Goal: Task Accomplishment & Management: Use online tool/utility

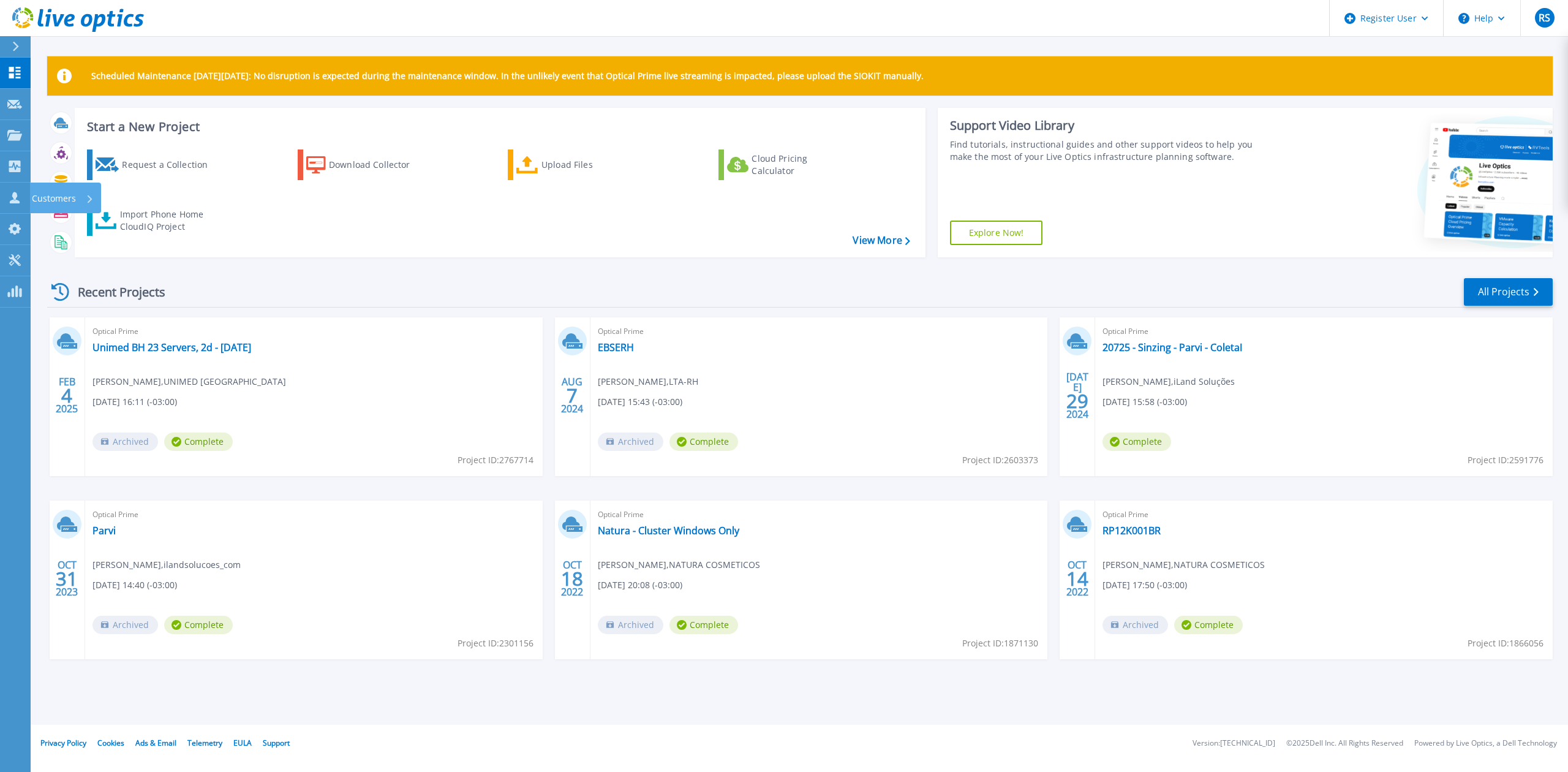
click at [88, 188] on div "Customers" at bounding box center [63, 198] width 62 height 32
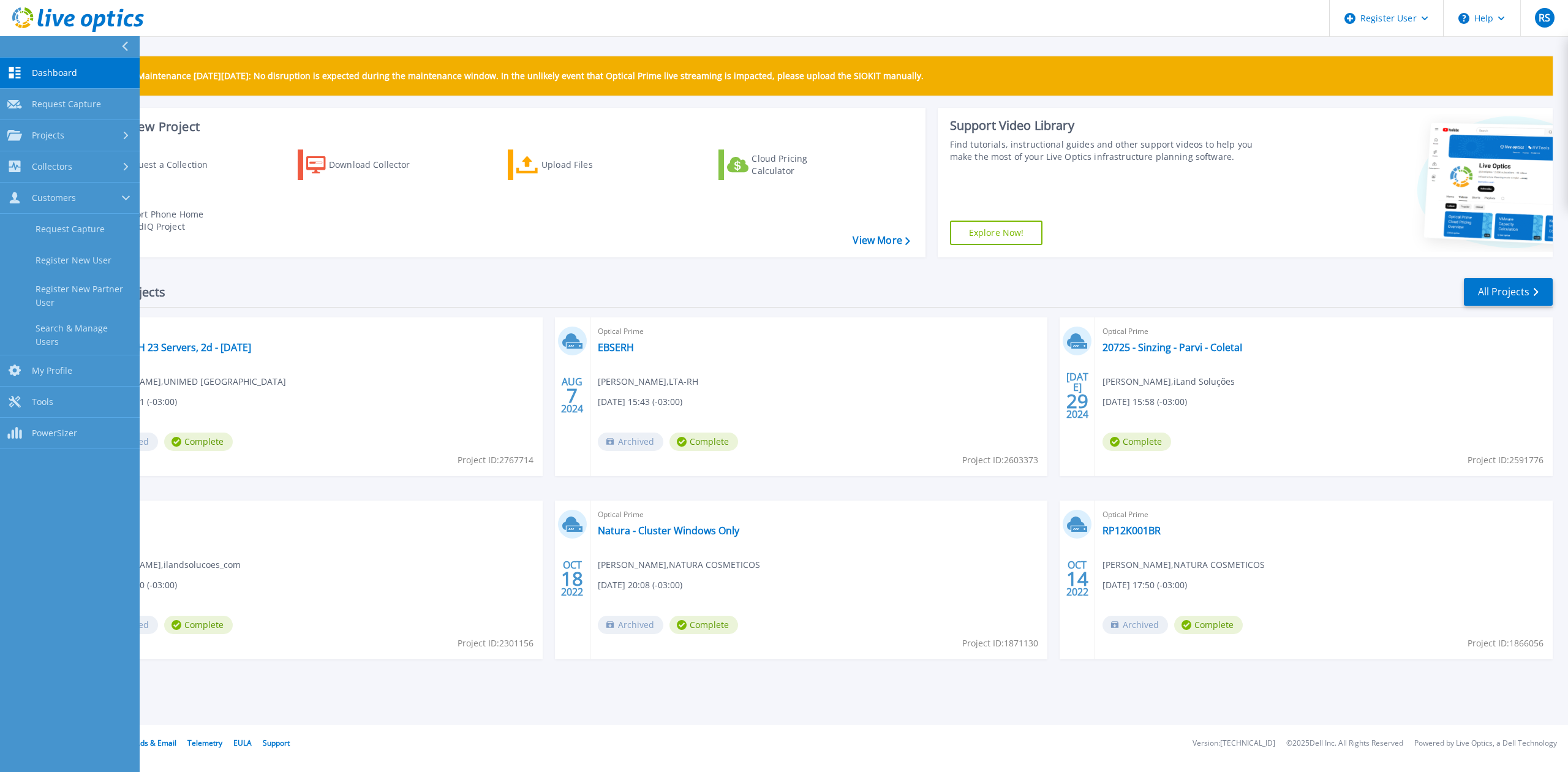
click at [96, 331] on link "Search & Manage Users" at bounding box center [70, 335] width 140 height 39
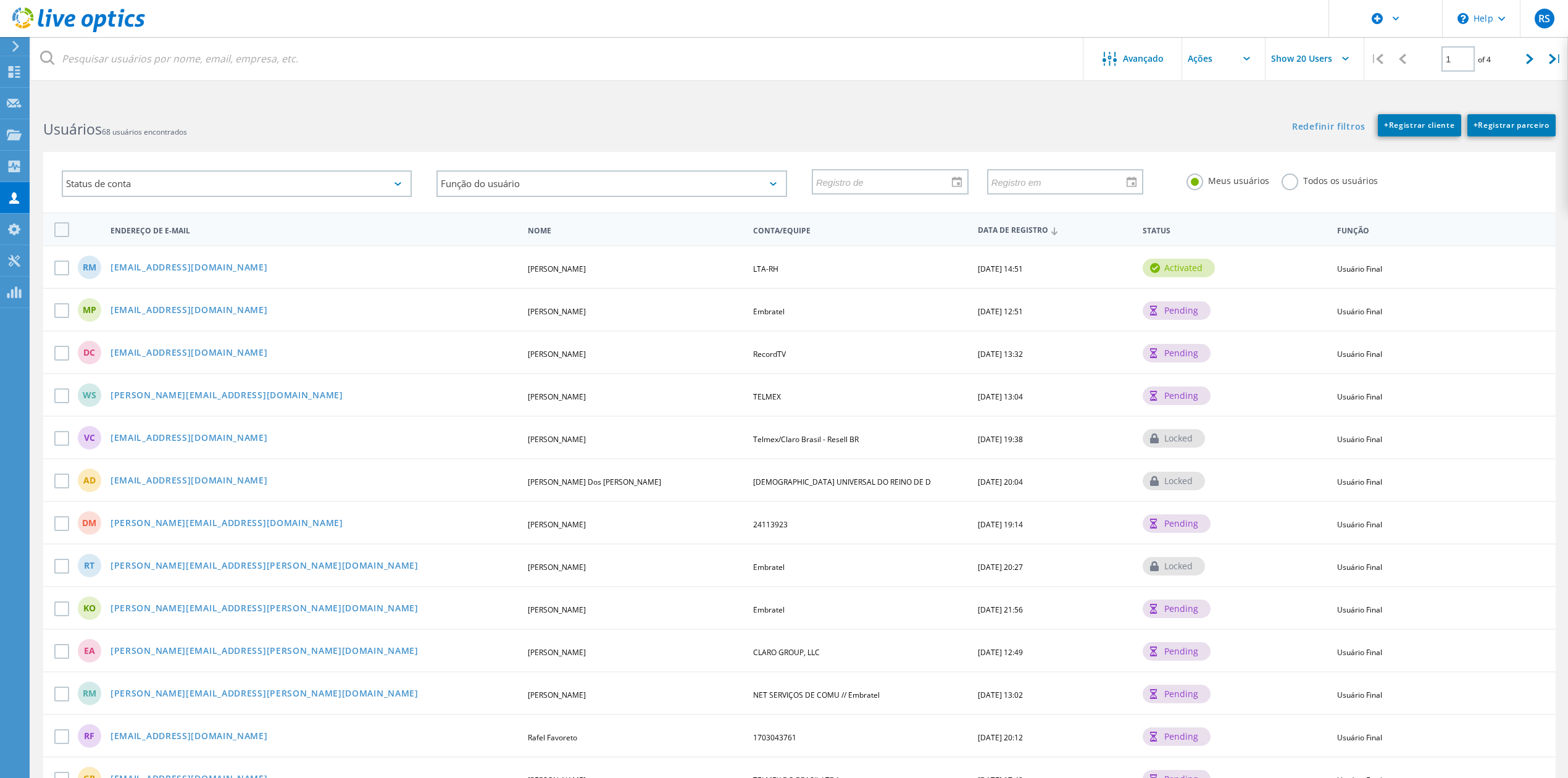
click at [20, 134] on use at bounding box center [14, 134] width 14 height 11
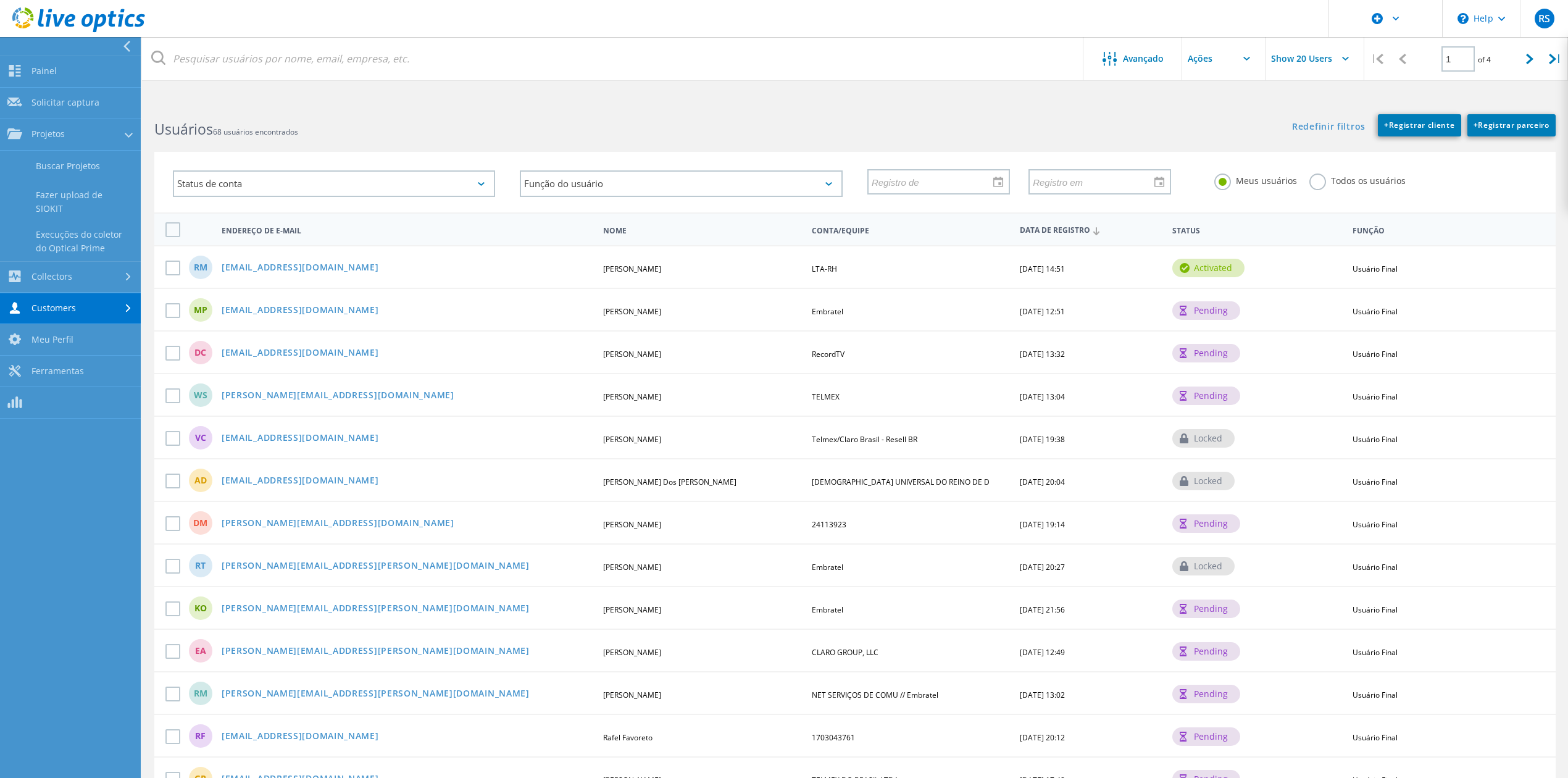
click at [90, 171] on link "Buscar Projetos" at bounding box center [70, 167] width 141 height 32
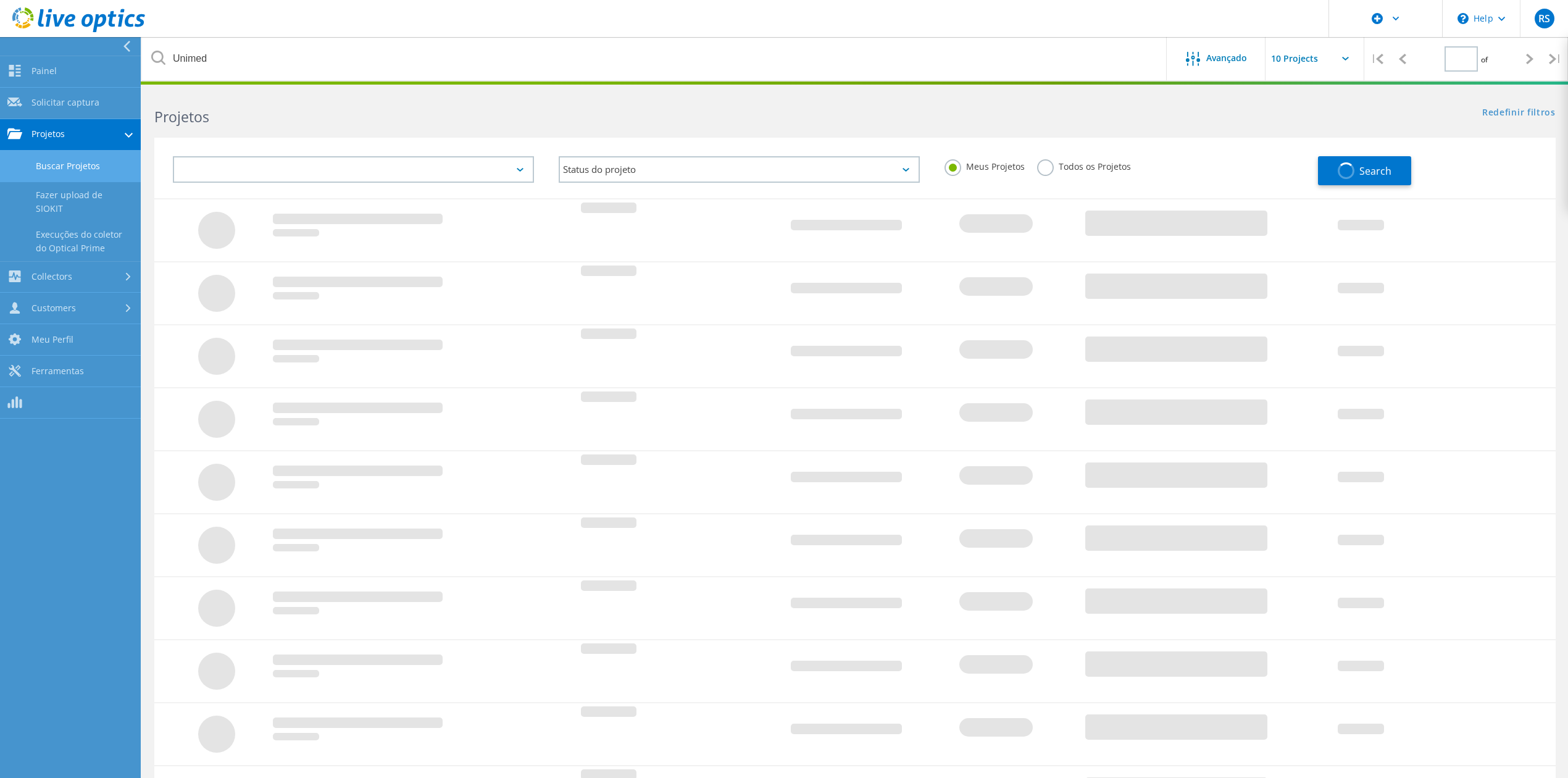
type input "1"
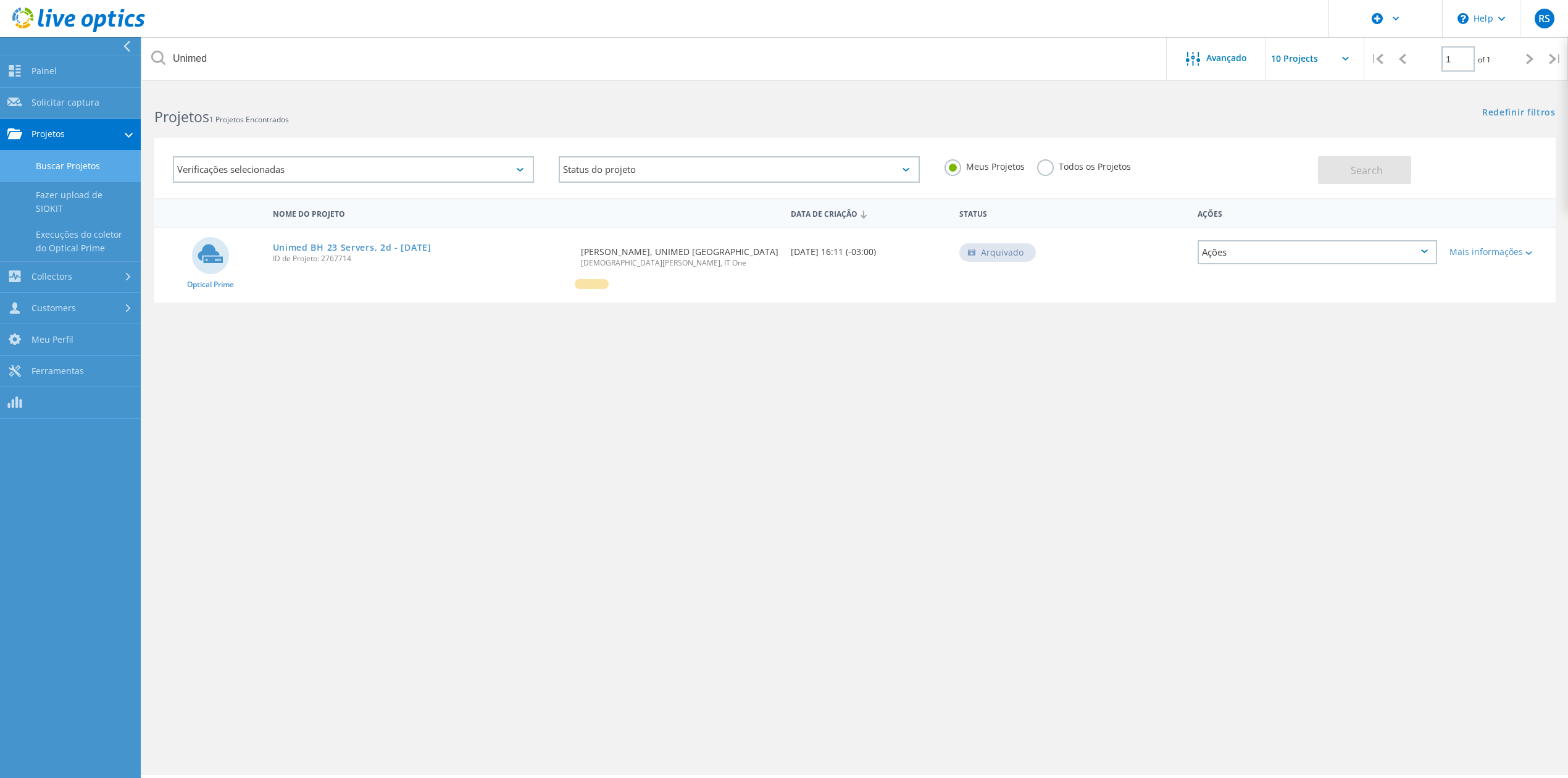
click at [1174, 67] on div "Avançado" at bounding box center [1216, 59] width 99 height 15
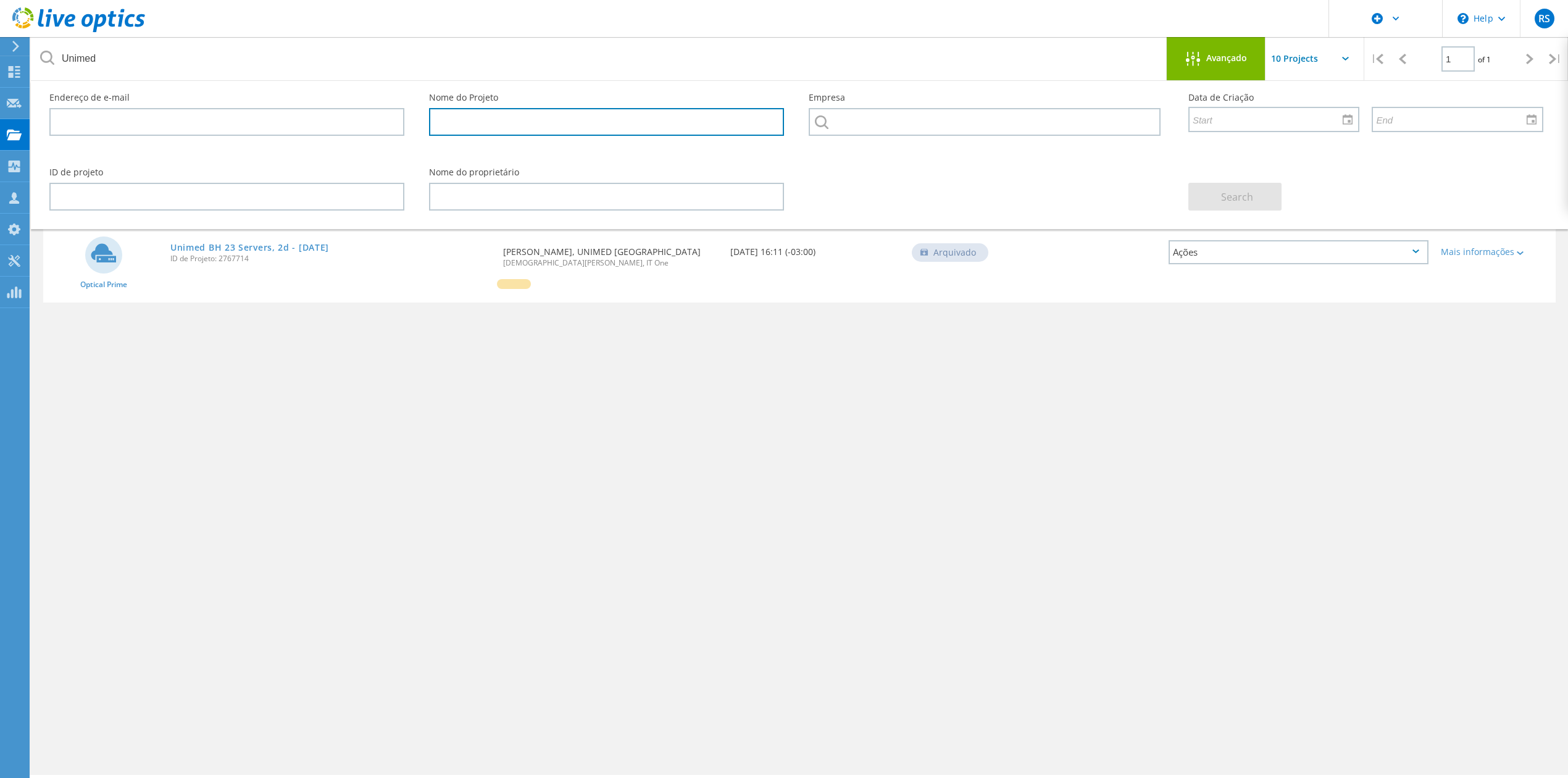
click at [516, 126] on input "text" at bounding box center [606, 122] width 355 height 28
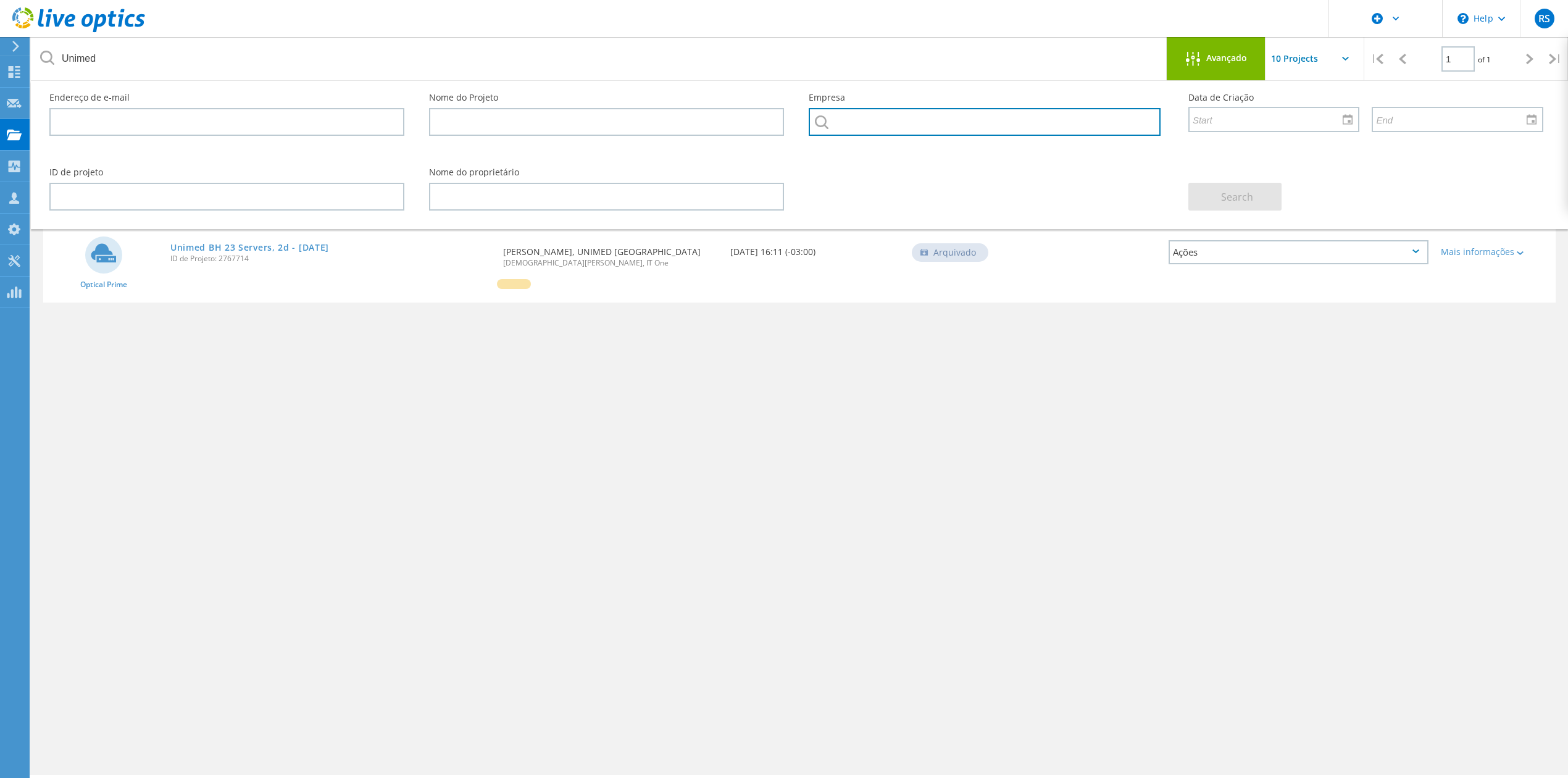
click at [986, 122] on input "text" at bounding box center [985, 122] width 352 height 28
type input "V"
click at [892, 151] on li "BANCO ABC : 2441215156" at bounding box center [986, 148] width 354 height 26
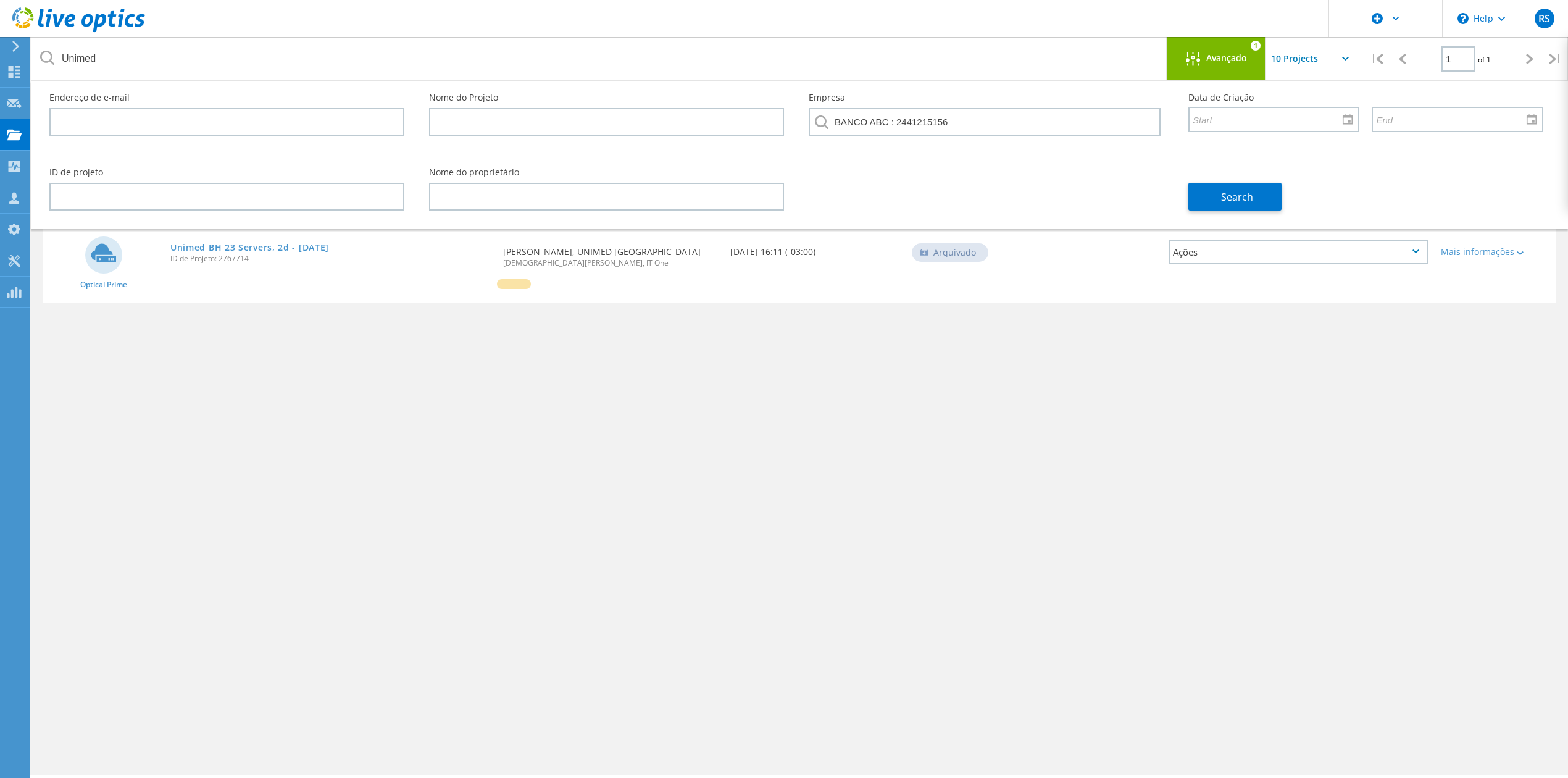
click at [1286, 193] on div "Search" at bounding box center [1366, 189] width 379 height 67
click at [1276, 195] on button "Search" at bounding box center [1235, 196] width 94 height 28
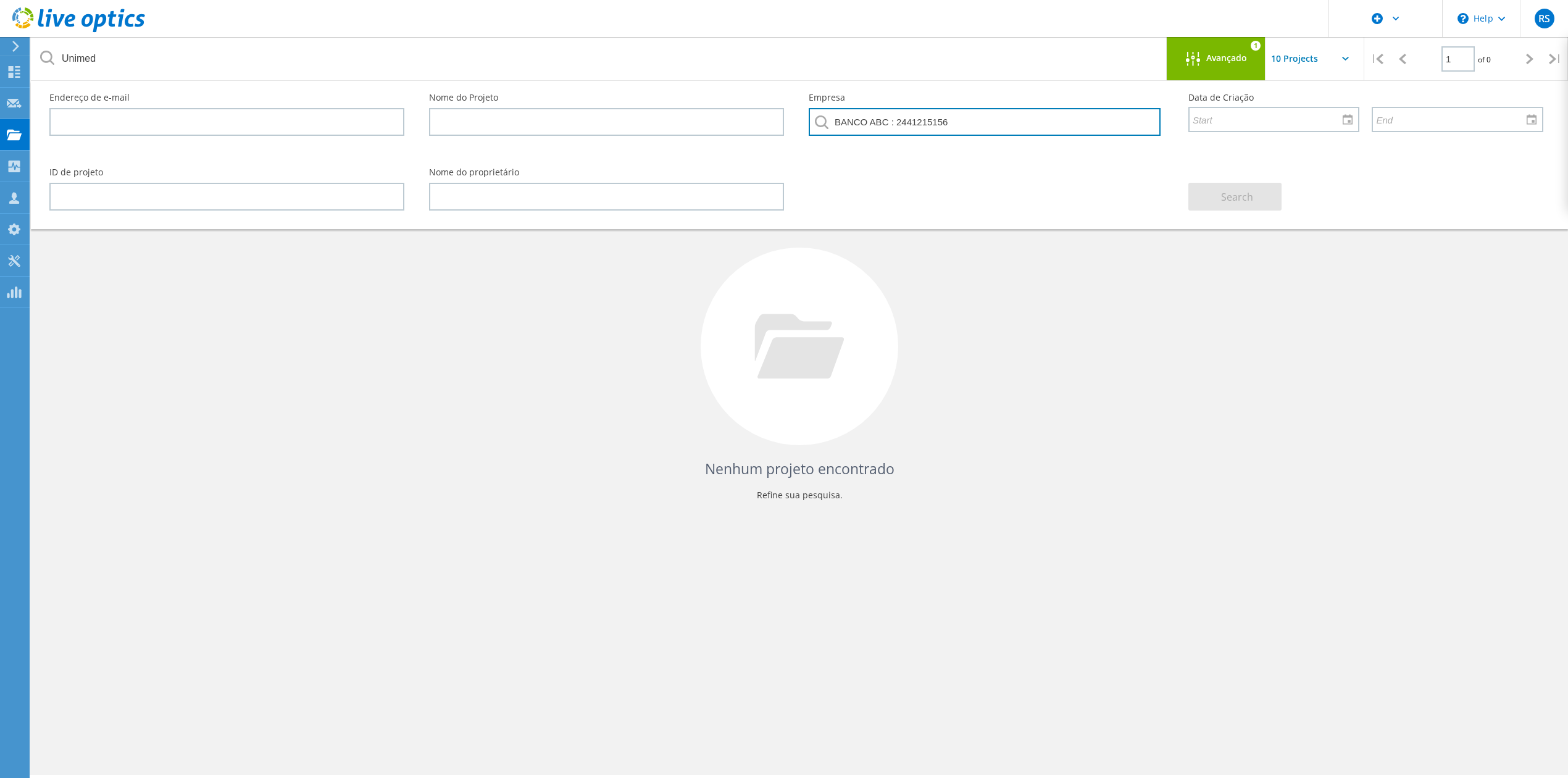
click at [978, 115] on input "BANCO ABC : 2441215156" at bounding box center [985, 122] width 352 height 28
drag, startPoint x: 981, startPoint y: 120, endPoint x: 885, endPoint y: 126, distance: 96.2
click at [885, 126] on input "BANCO ABC : 2441215156" at bounding box center [985, 122] width 352 height 28
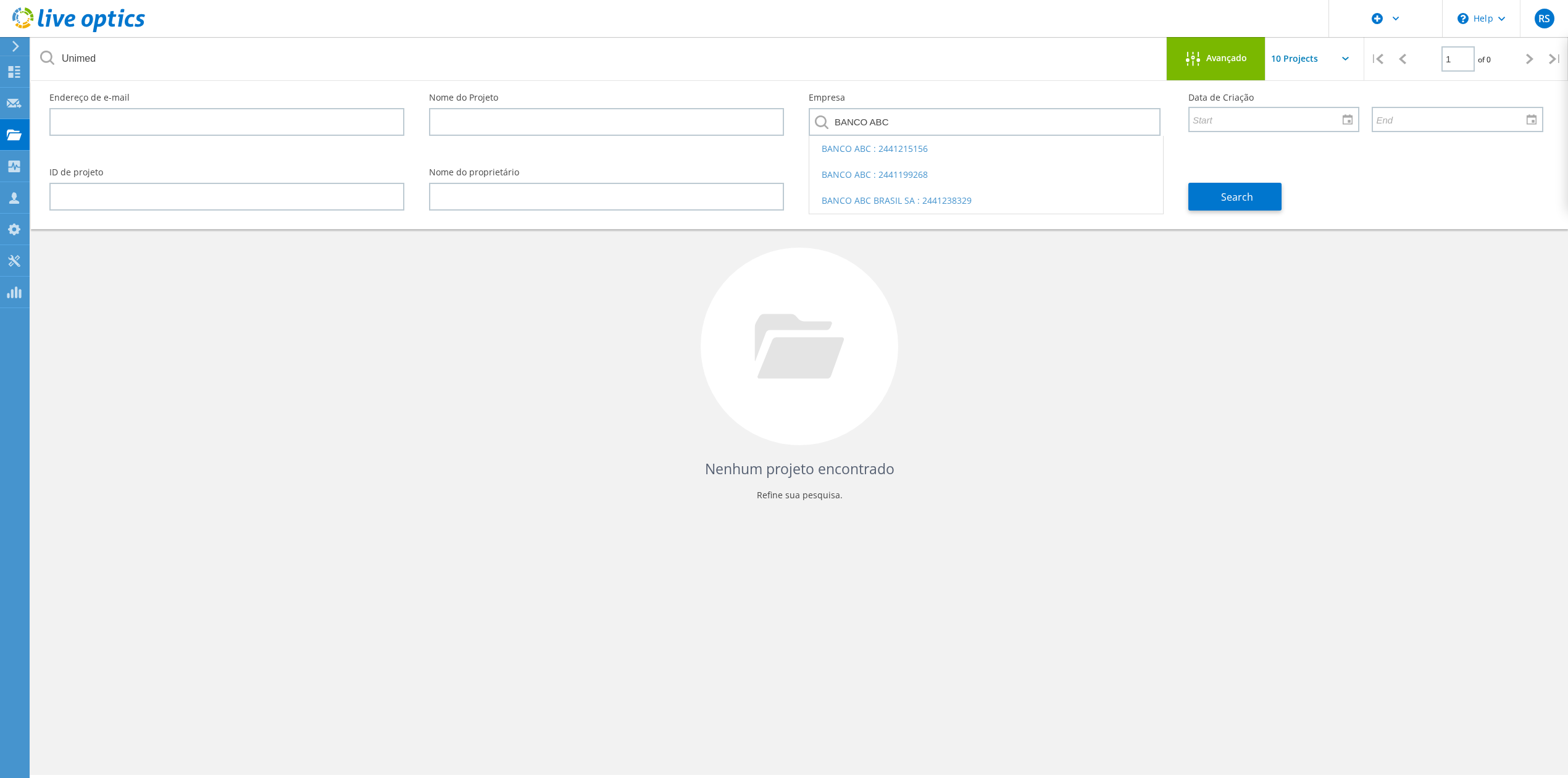
click at [953, 205] on li "BANCO ABC BRASIL SA : 2441238329" at bounding box center [986, 200] width 354 height 26
click at [1217, 200] on button "Search" at bounding box center [1235, 196] width 94 height 28
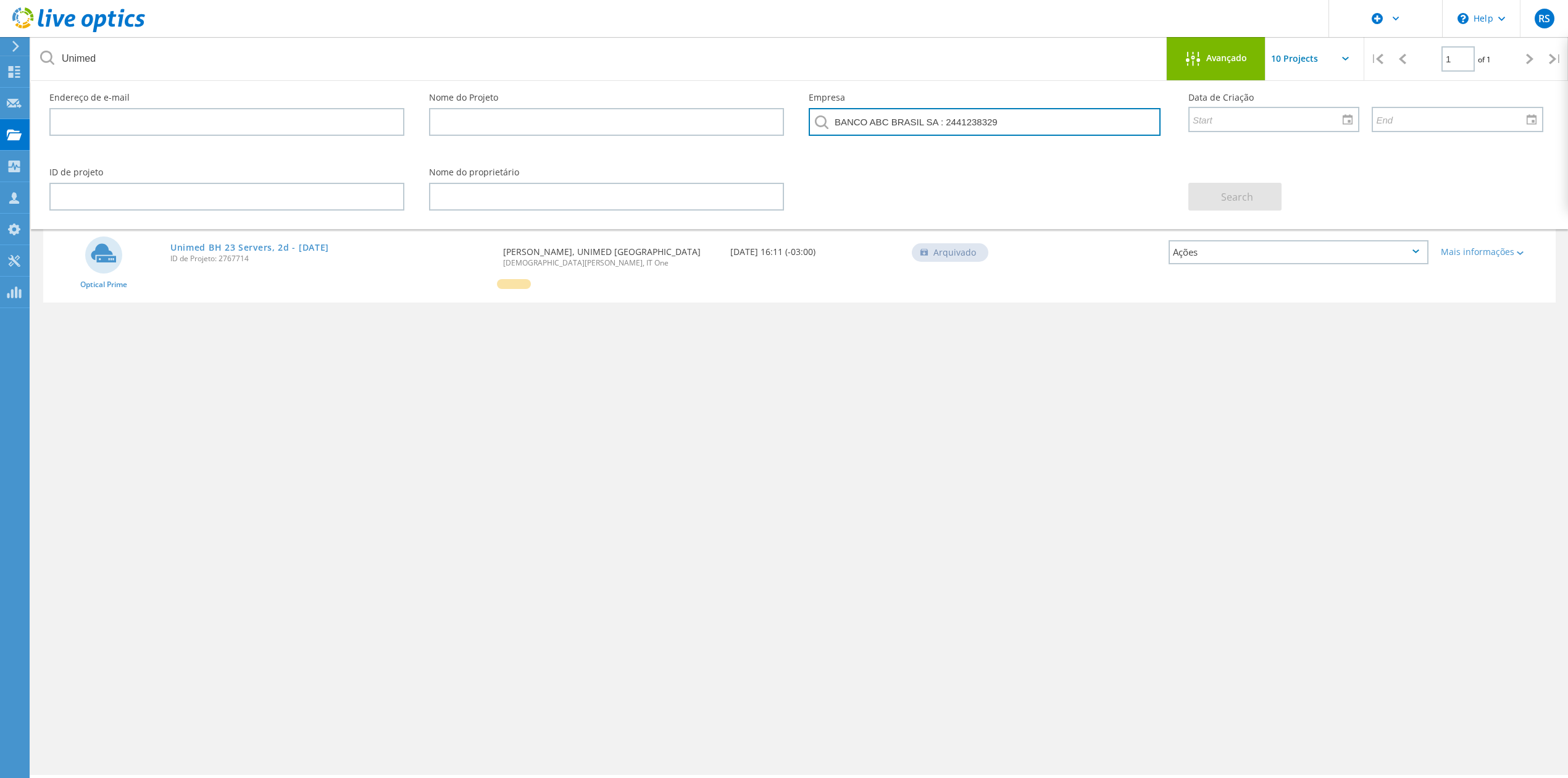
drag, startPoint x: 1048, startPoint y: 126, endPoint x: 888, endPoint y: 115, distance: 160.4
click at [888, 115] on input "BANCO ABC BRASIL SA : 2441238329" at bounding box center [985, 122] width 352 height 28
type input "BANCO ABC"
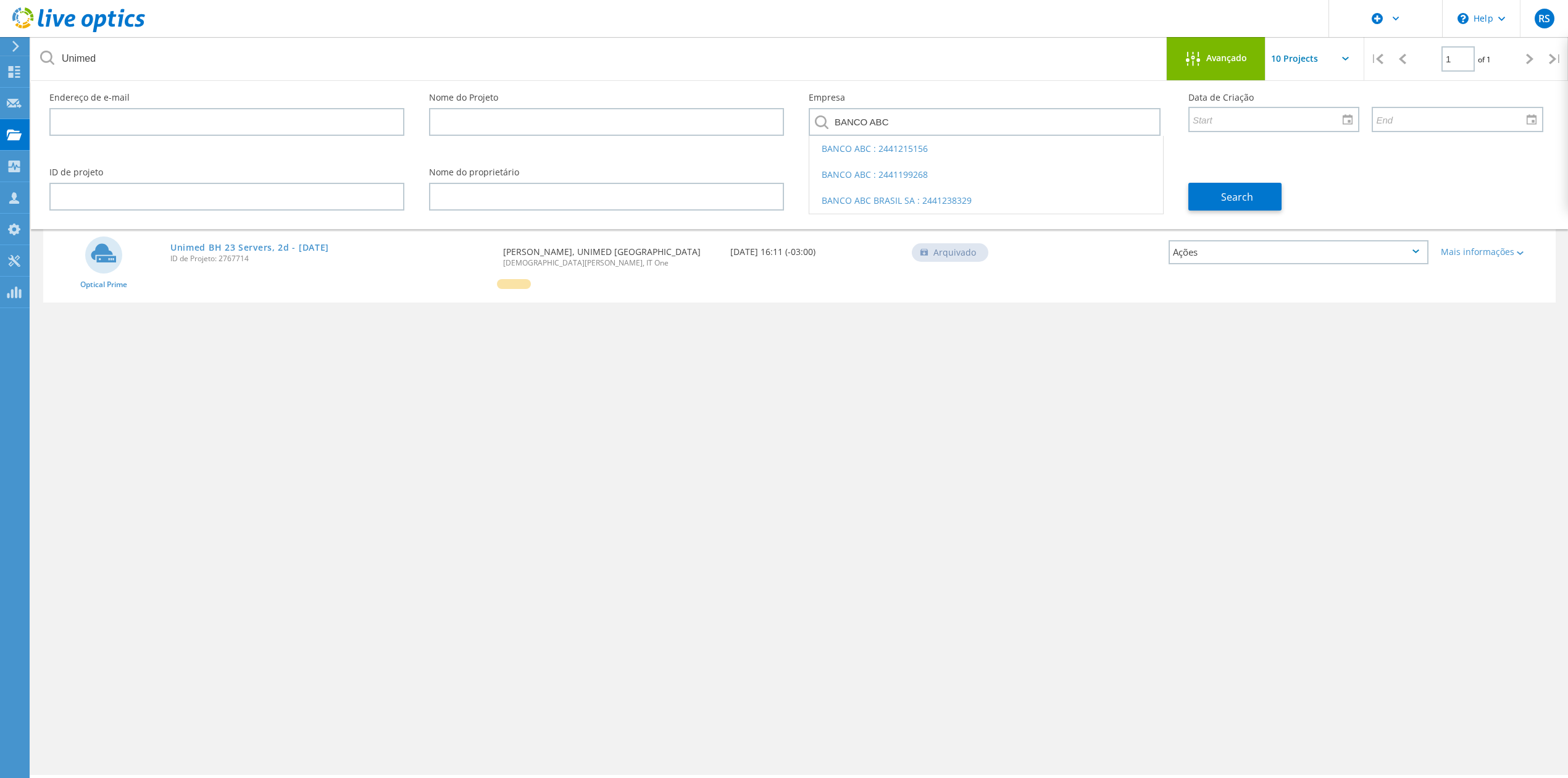
click at [892, 171] on li "BANCO ABC : 2441199268" at bounding box center [986, 175] width 354 height 26
click at [1228, 201] on span "Search" at bounding box center [1237, 197] width 32 height 14
click at [740, 530] on div "Nome do Projeto Data de Criação Status Ações Optical Prime Unimed BH 23 Servers…" at bounding box center [799, 365] width 1537 height 333
drag, startPoint x: 324, startPoint y: 518, endPoint x: 321, endPoint y: 505, distance: 13.3
click at [327, 518] on div "Nome do Projeto Data de Criação Status Ações Optical Prime Unimed BH 23 Servers…" at bounding box center [799, 358] width 1513 height 321
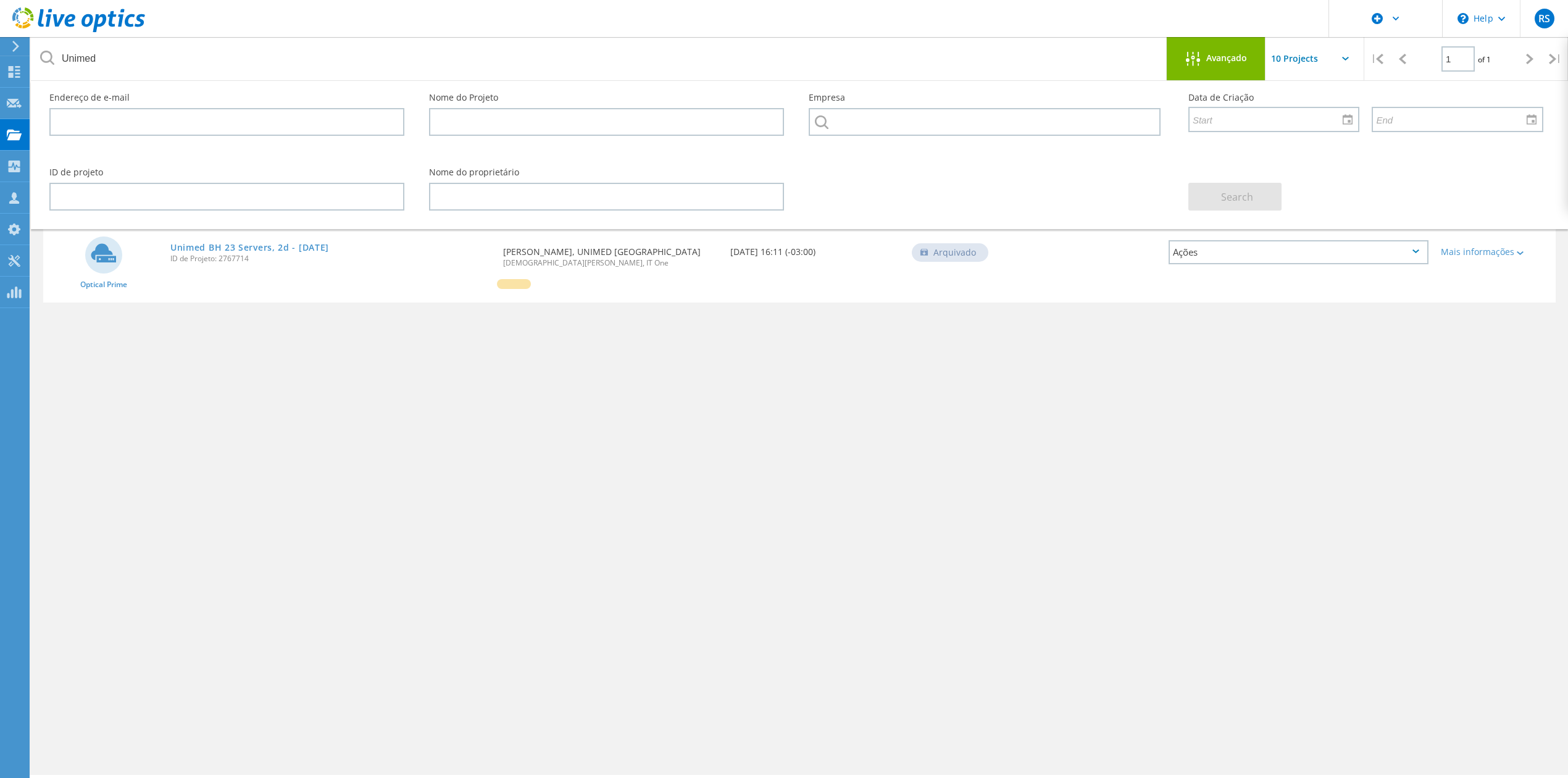
drag, startPoint x: 1102, startPoint y: 499, endPoint x: 1114, endPoint y: 472, distance: 29.5
click at [1102, 497] on div "Nome do Projeto Data de Criação Status Ações Optical Prime Unimed BH 23 Servers…" at bounding box center [799, 358] width 1513 height 321
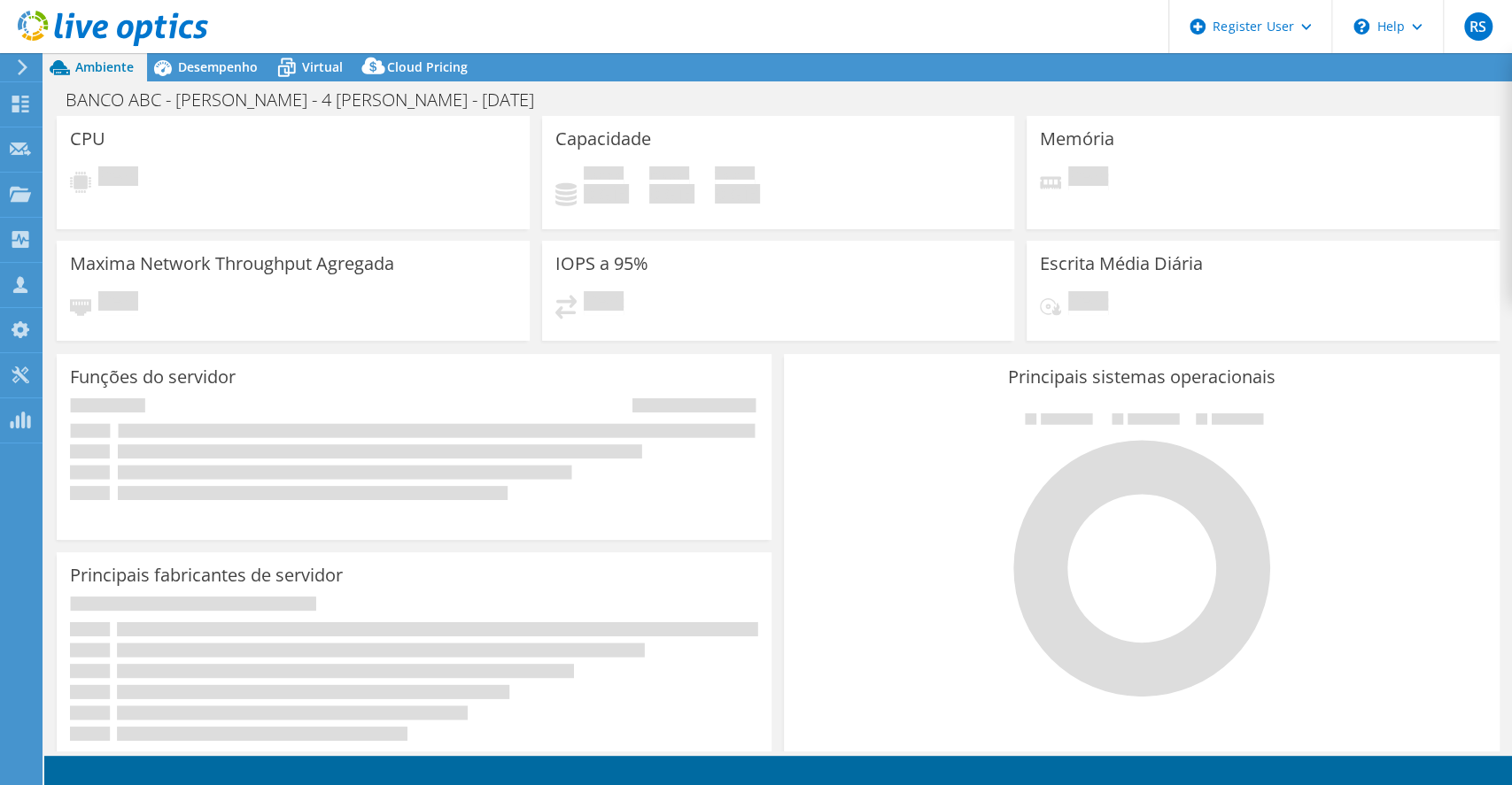
select select "USD"
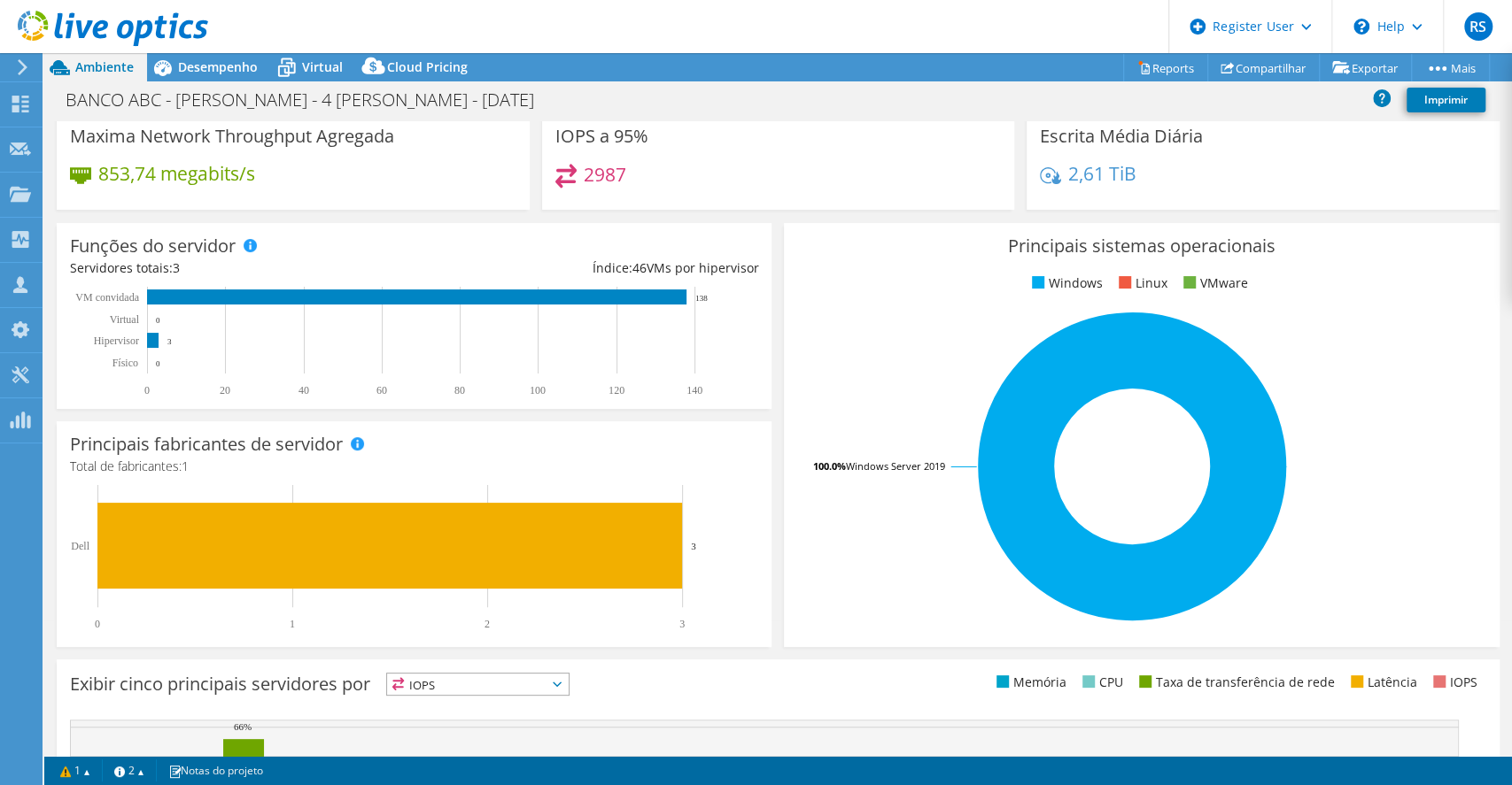
scroll to position [42, 0]
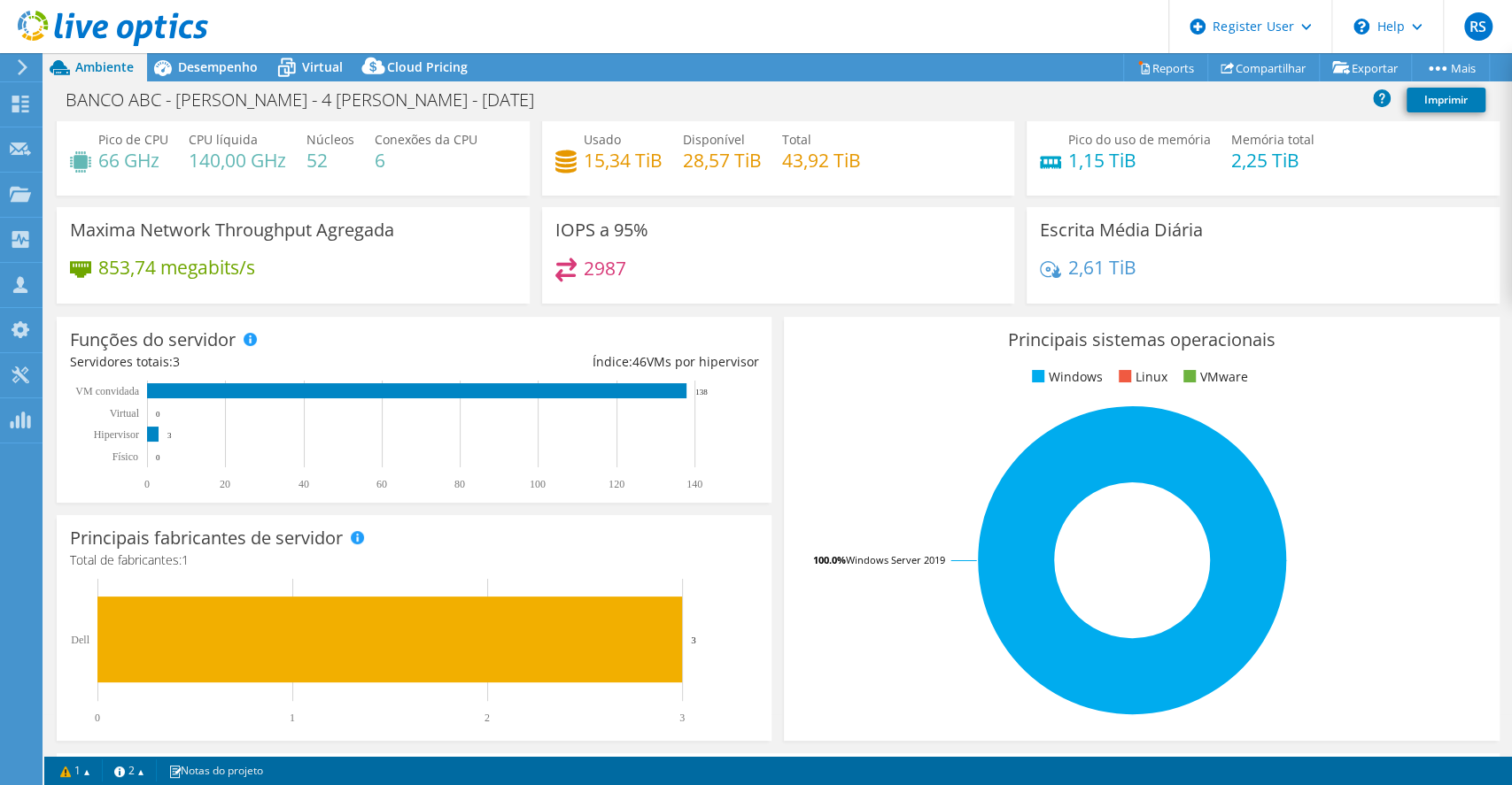
click at [116, 73] on span "Ambiente" at bounding box center [105, 67] width 59 height 17
click at [22, 63] on use at bounding box center [23, 67] width 9 height 16
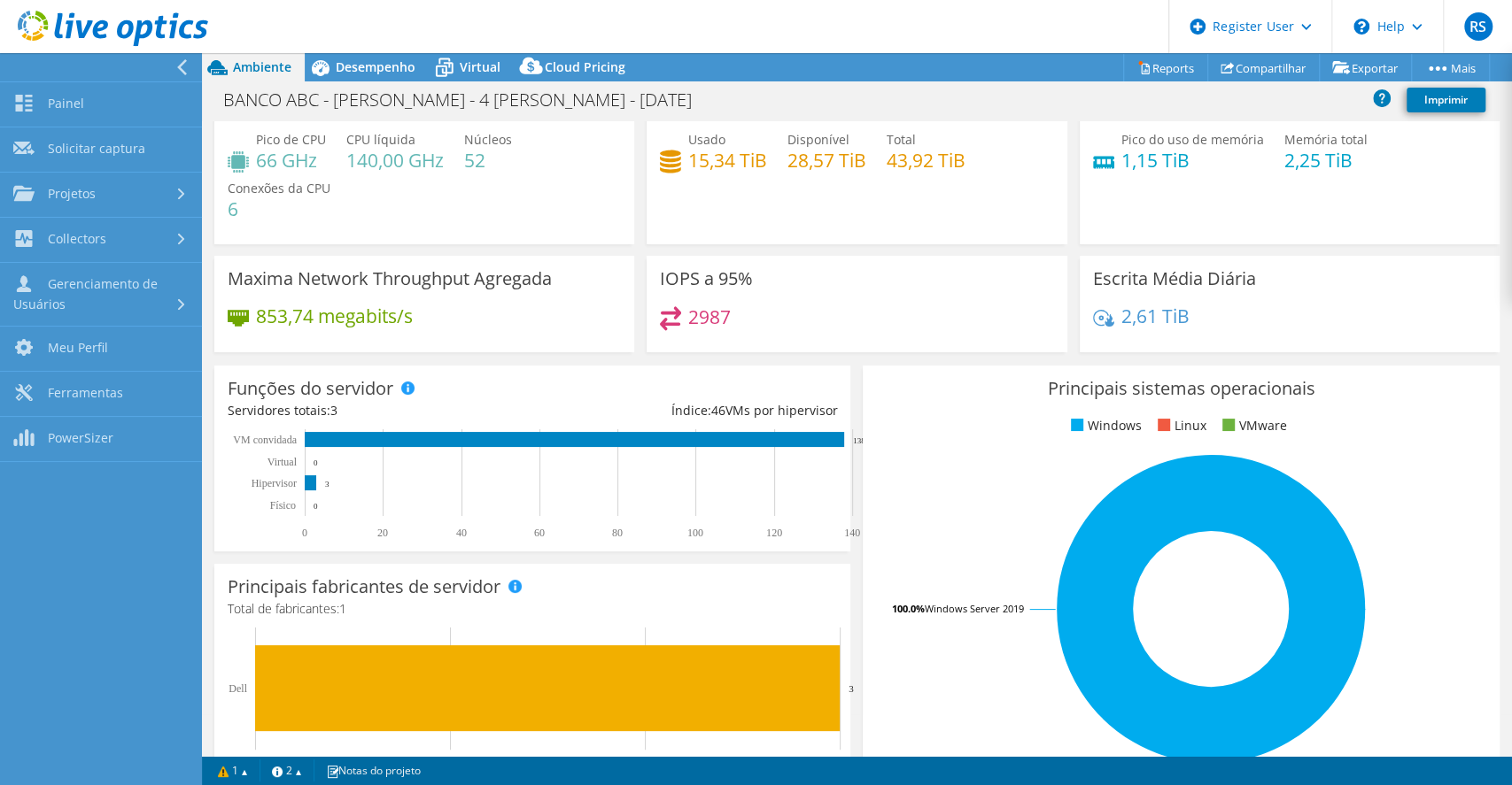
click at [386, 63] on span "Desempenho" at bounding box center [375, 67] width 79 height 17
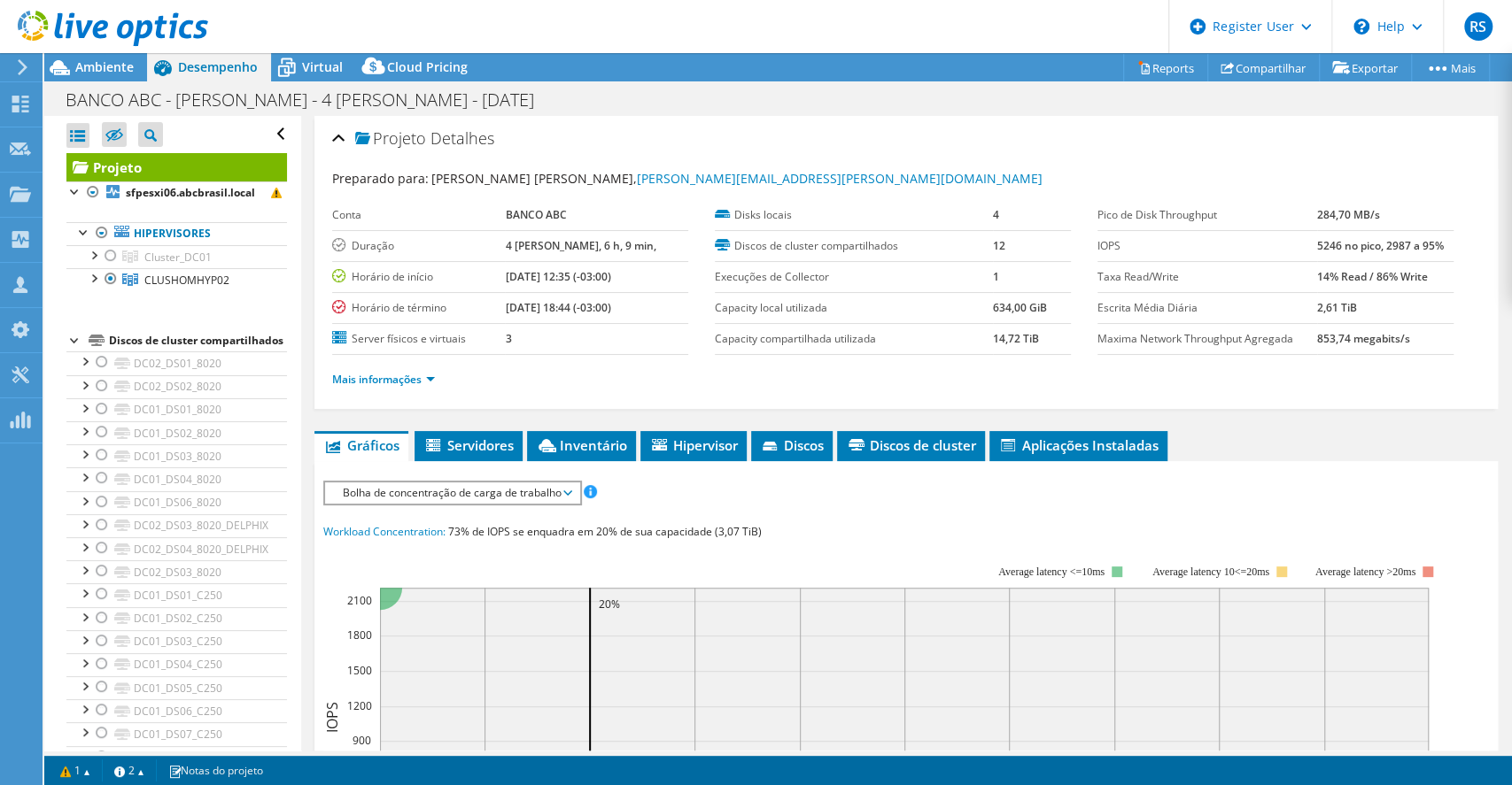
click at [117, 256] on div at bounding box center [111, 256] width 18 height 21
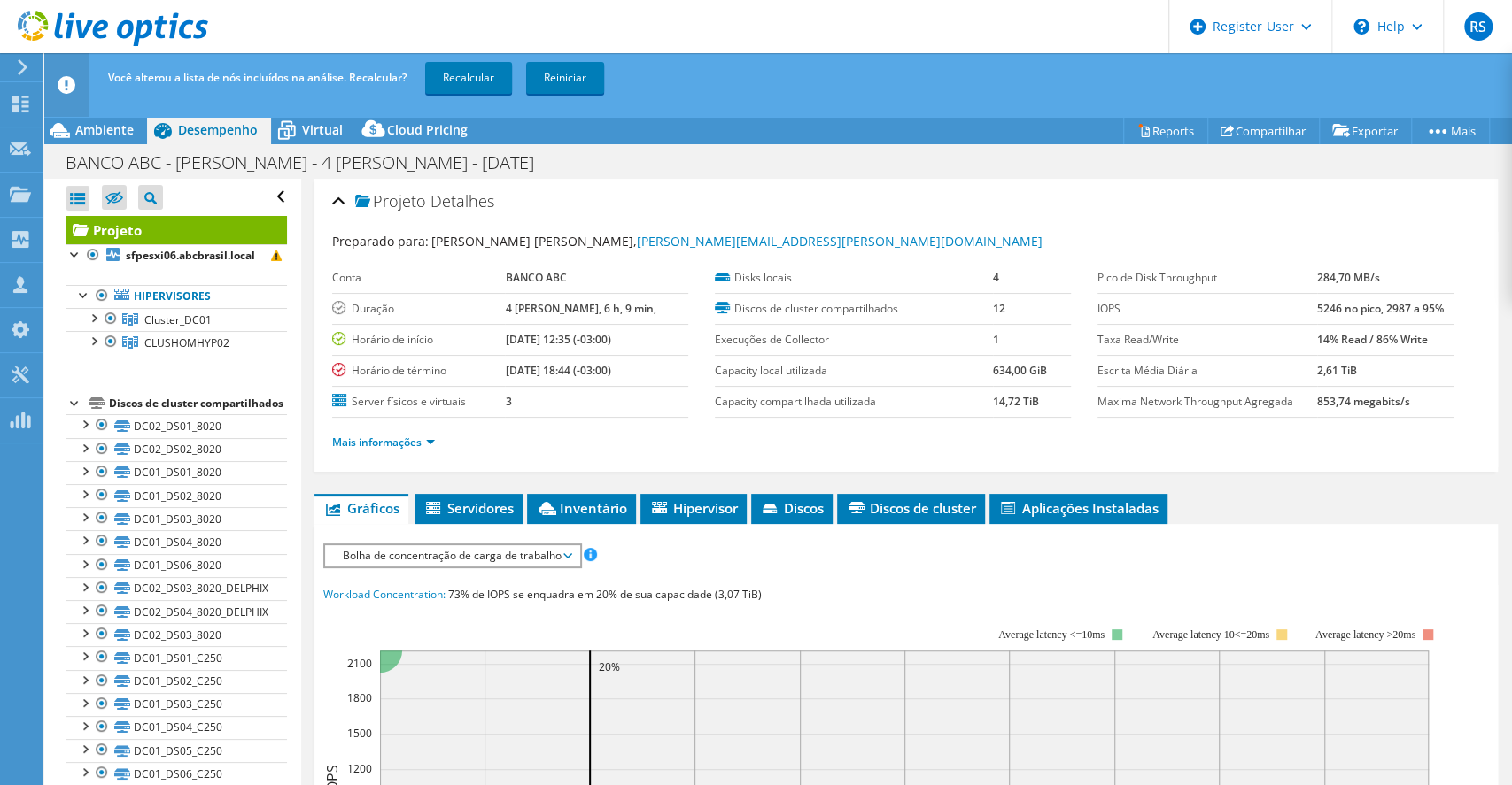
click at [110, 339] on div at bounding box center [111, 342] width 18 height 21
click at [486, 77] on link "Recalcular" at bounding box center [469, 78] width 87 height 32
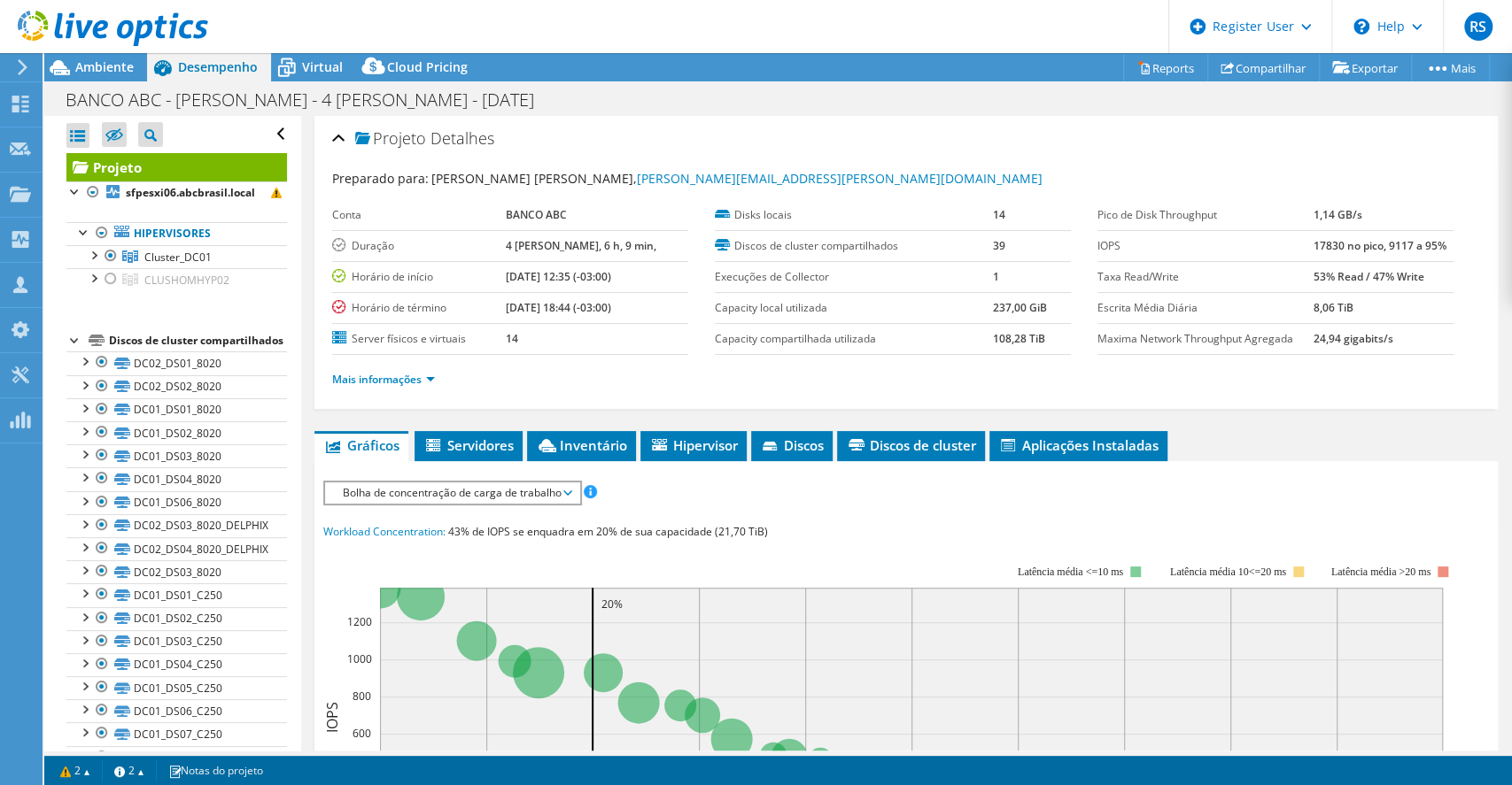
drag, startPoint x: 109, startPoint y: 58, endPoint x: 215, endPoint y: 103, distance: 115.2
click at [109, 58] on div at bounding box center [104, 29] width 208 height 60
click at [117, 58] on div at bounding box center [104, 29] width 208 height 60
click at [111, 84] on div "BANCO ABC - [PERSON_NAME] - 4 [PERSON_NAME] - [DATE] Imprimir" at bounding box center [778, 99] width 1468 height 33
click at [106, 60] on span "Ambiente" at bounding box center [105, 67] width 59 height 17
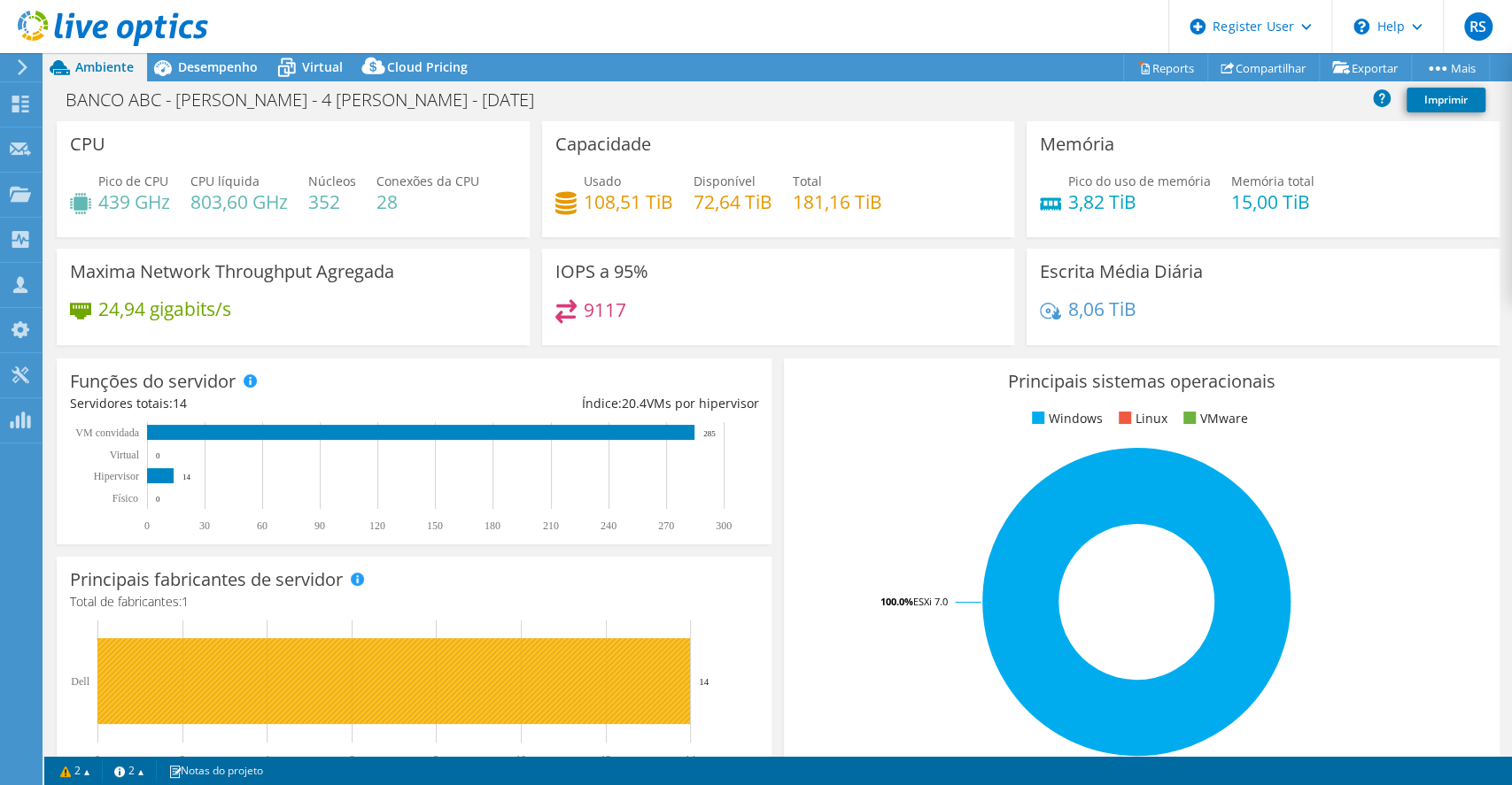
click at [466, 681] on rect at bounding box center [393, 681] width 593 height 86
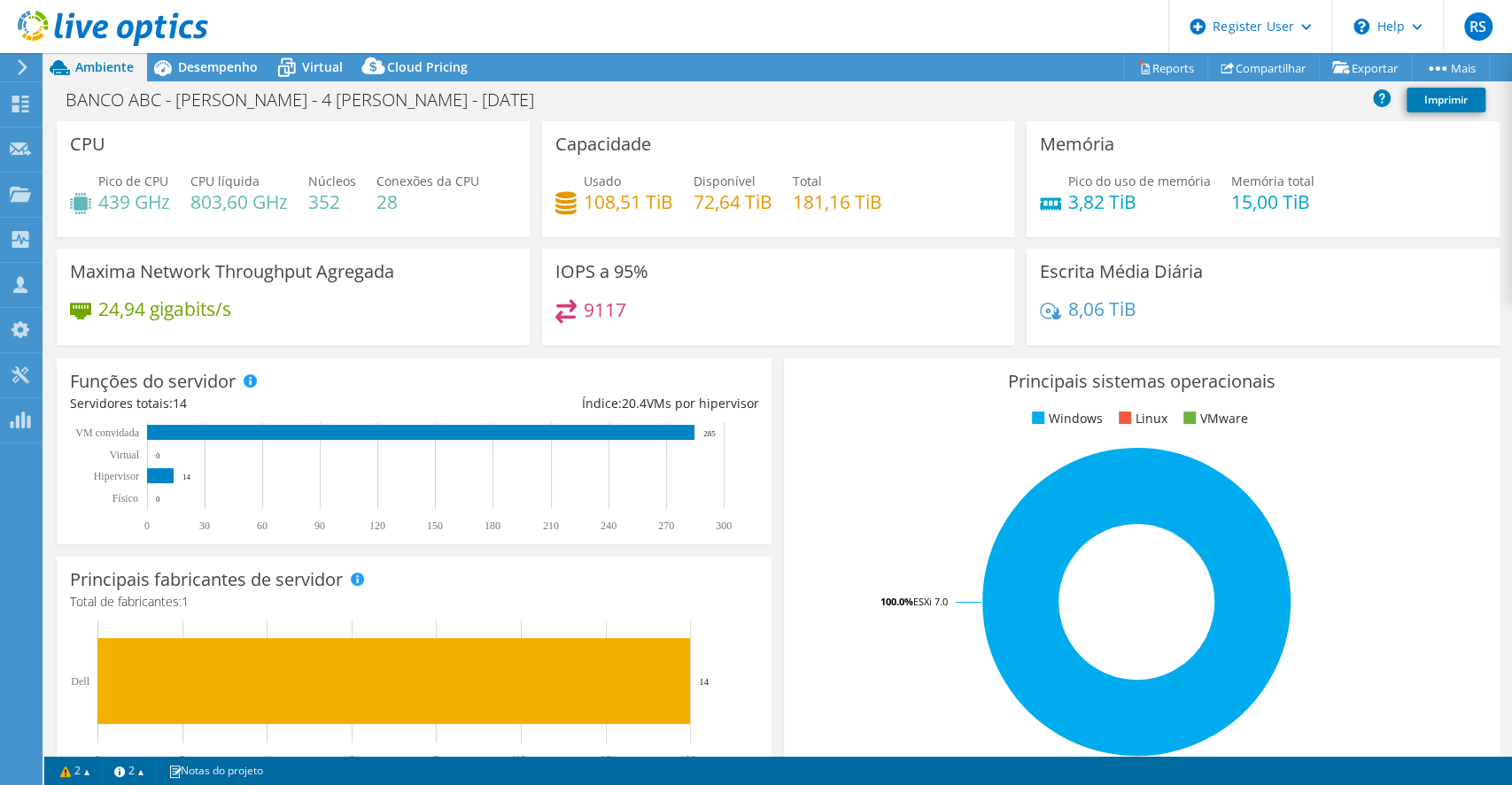
click at [207, 597] on h4 "Total de fabricantes: 1" at bounding box center [414, 602] width 688 height 20
click at [354, 579] on span at bounding box center [356, 578] width 12 height 12
click at [190, 59] on span "Desempenho" at bounding box center [217, 67] width 79 height 17
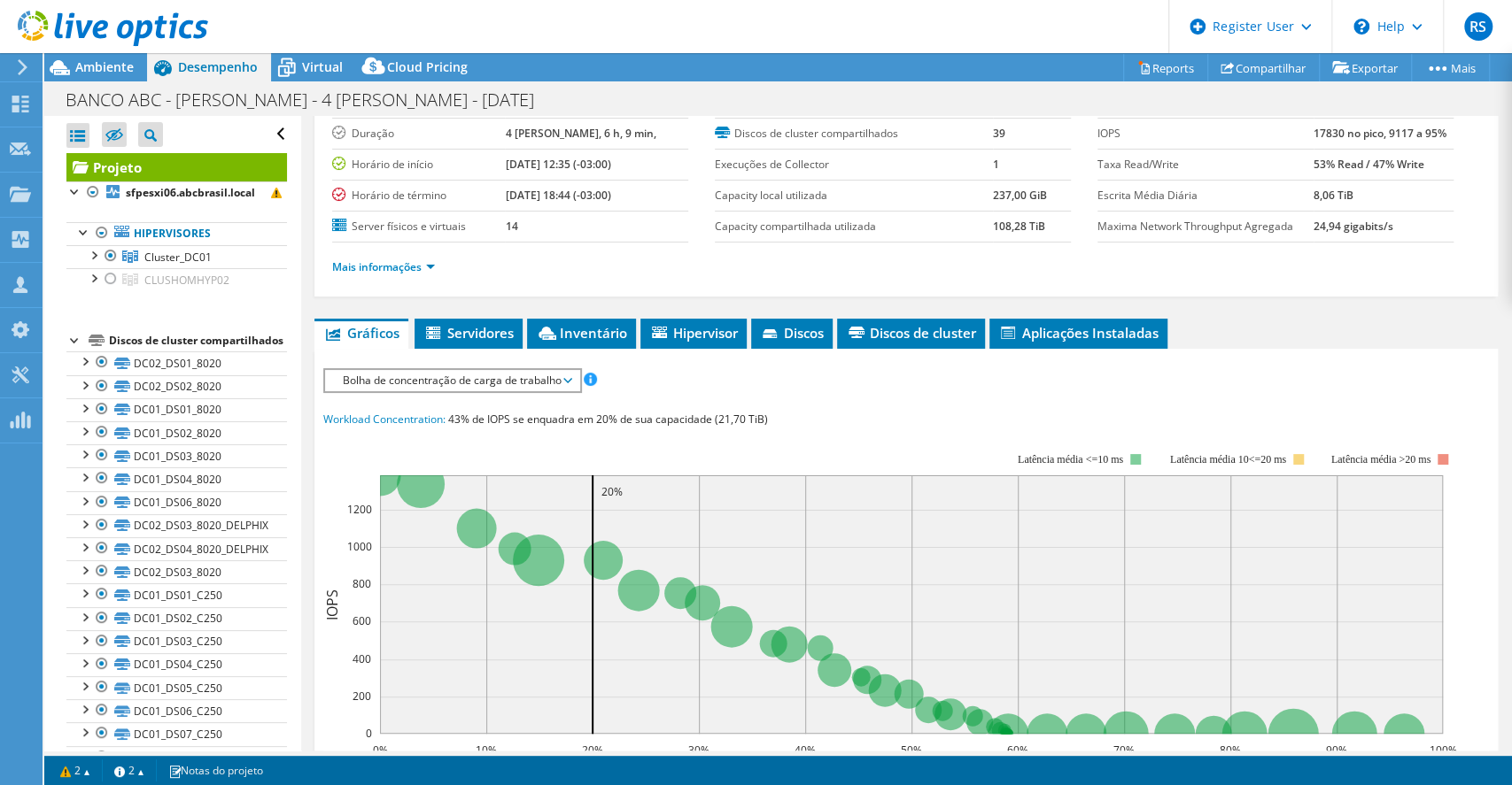
scroll to position [235, 0]
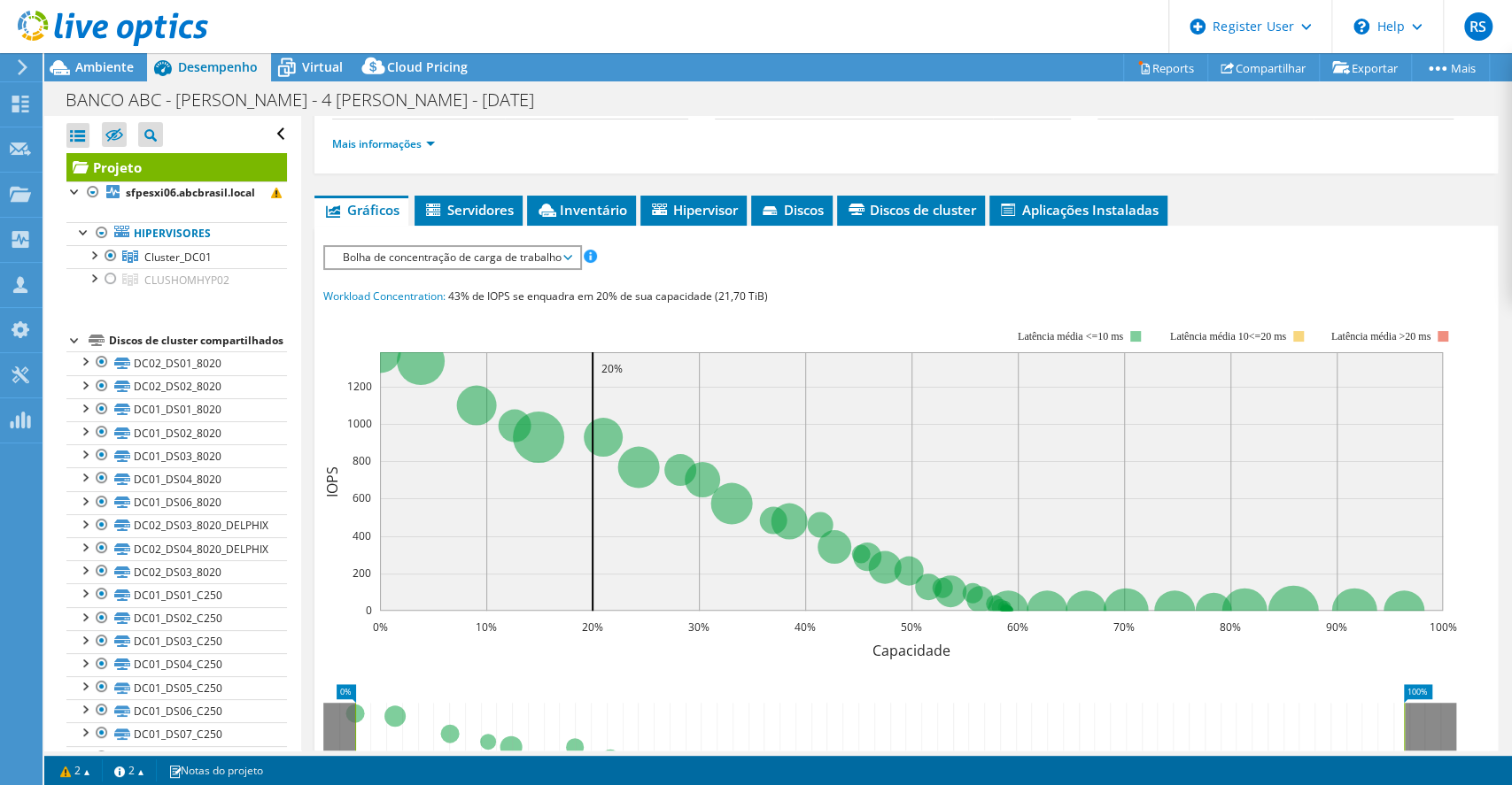
drag, startPoint x: 411, startPoint y: 204, endPoint x: 446, endPoint y: 211, distance: 35.7
click at [425, 205] on ul "Gráficos Servidores Inventário Hipervisor Discos Discos de cluster Aplicações I…" at bounding box center [906, 211] width 1183 height 30
click at [450, 214] on span "Servidores" at bounding box center [469, 210] width 91 height 18
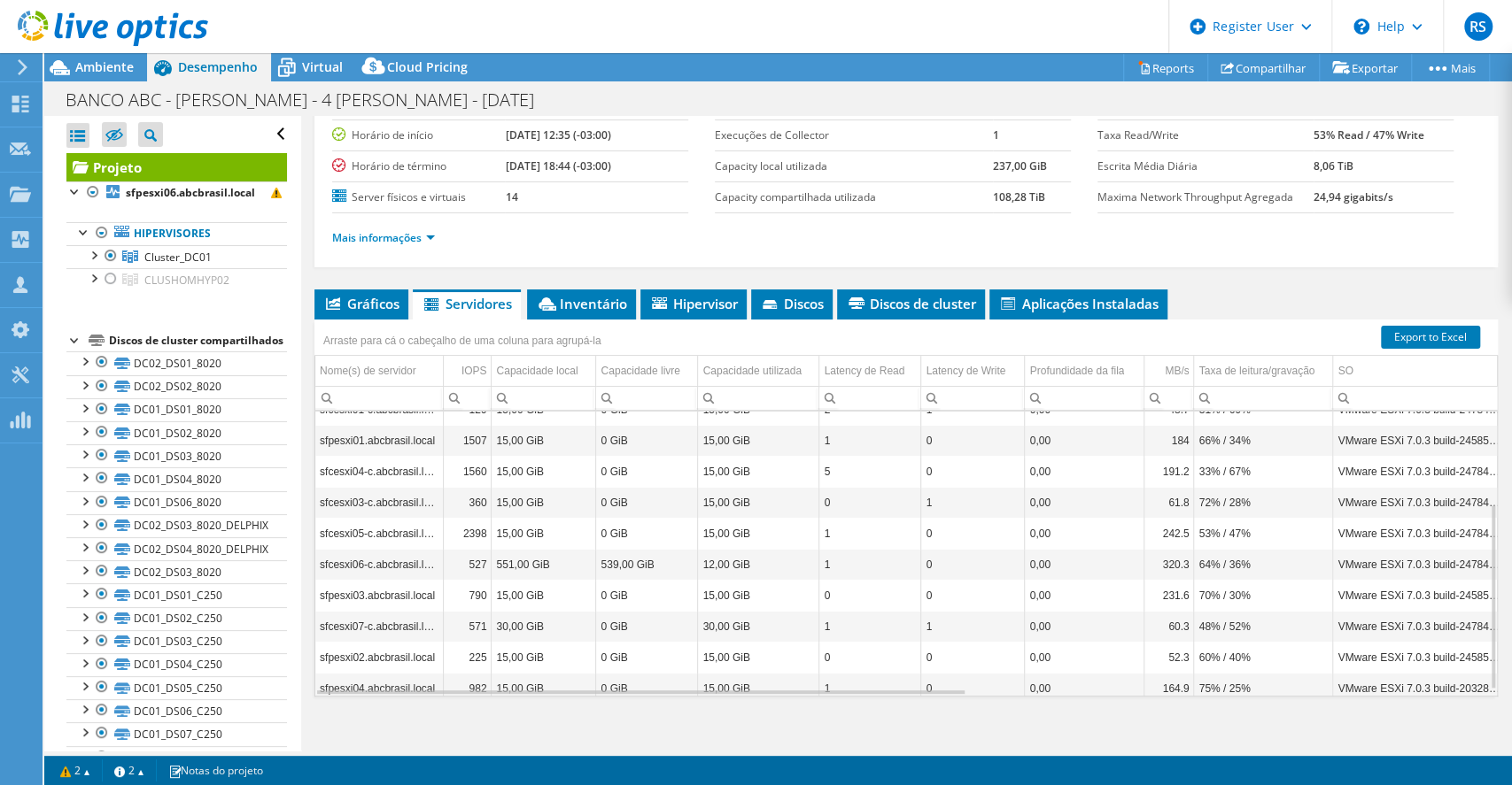
scroll to position [151, 0]
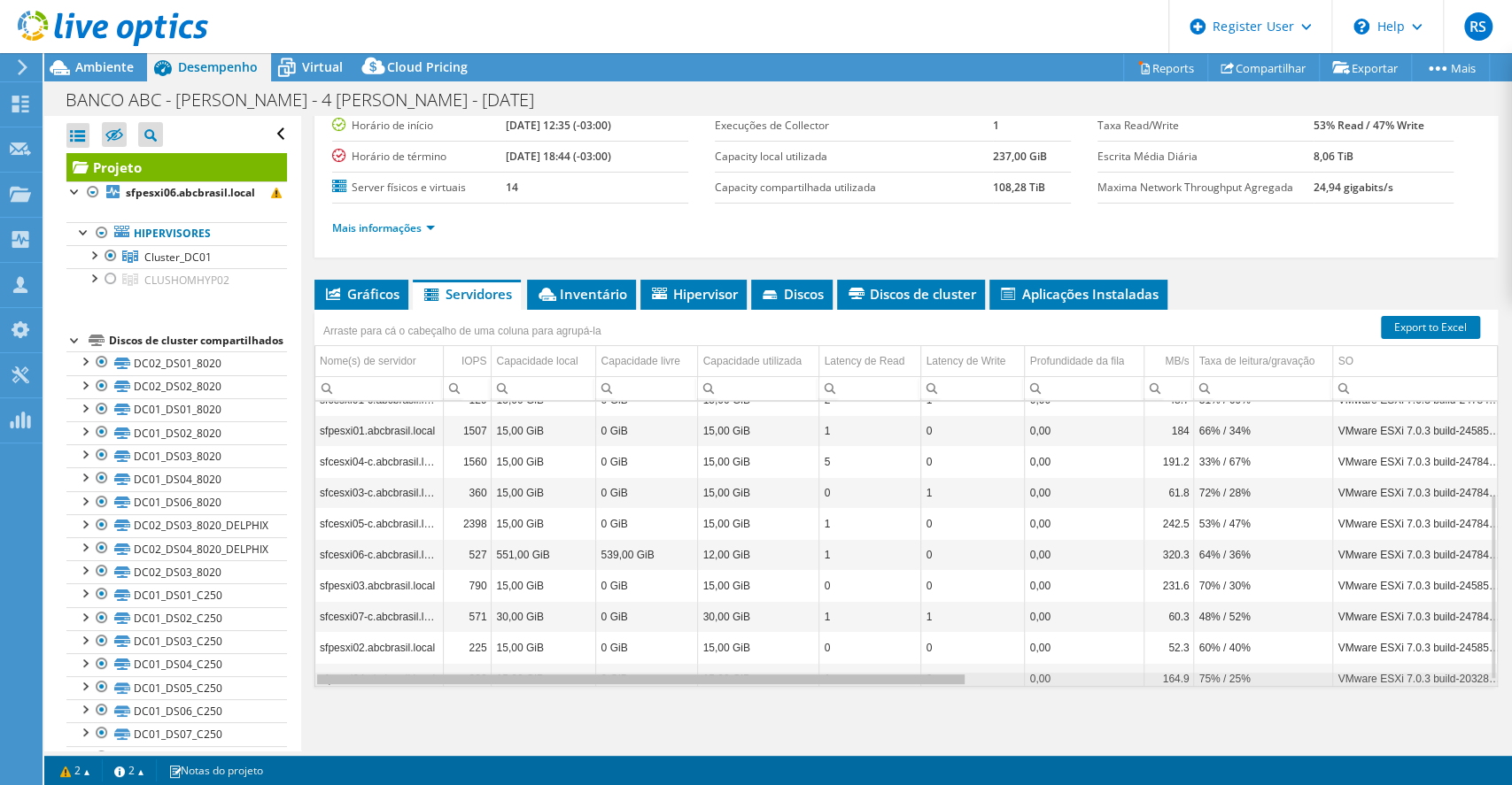
drag, startPoint x: 816, startPoint y: 674, endPoint x: 636, endPoint y: 696, distance: 181.3
click at [636, 696] on body "RS Usuário Dell [PERSON_NAME] [PERSON_NAME][EMAIL_ADDRESS][PERSON_NAME][DOMAIN_…" at bounding box center [756, 392] width 1512 height 785
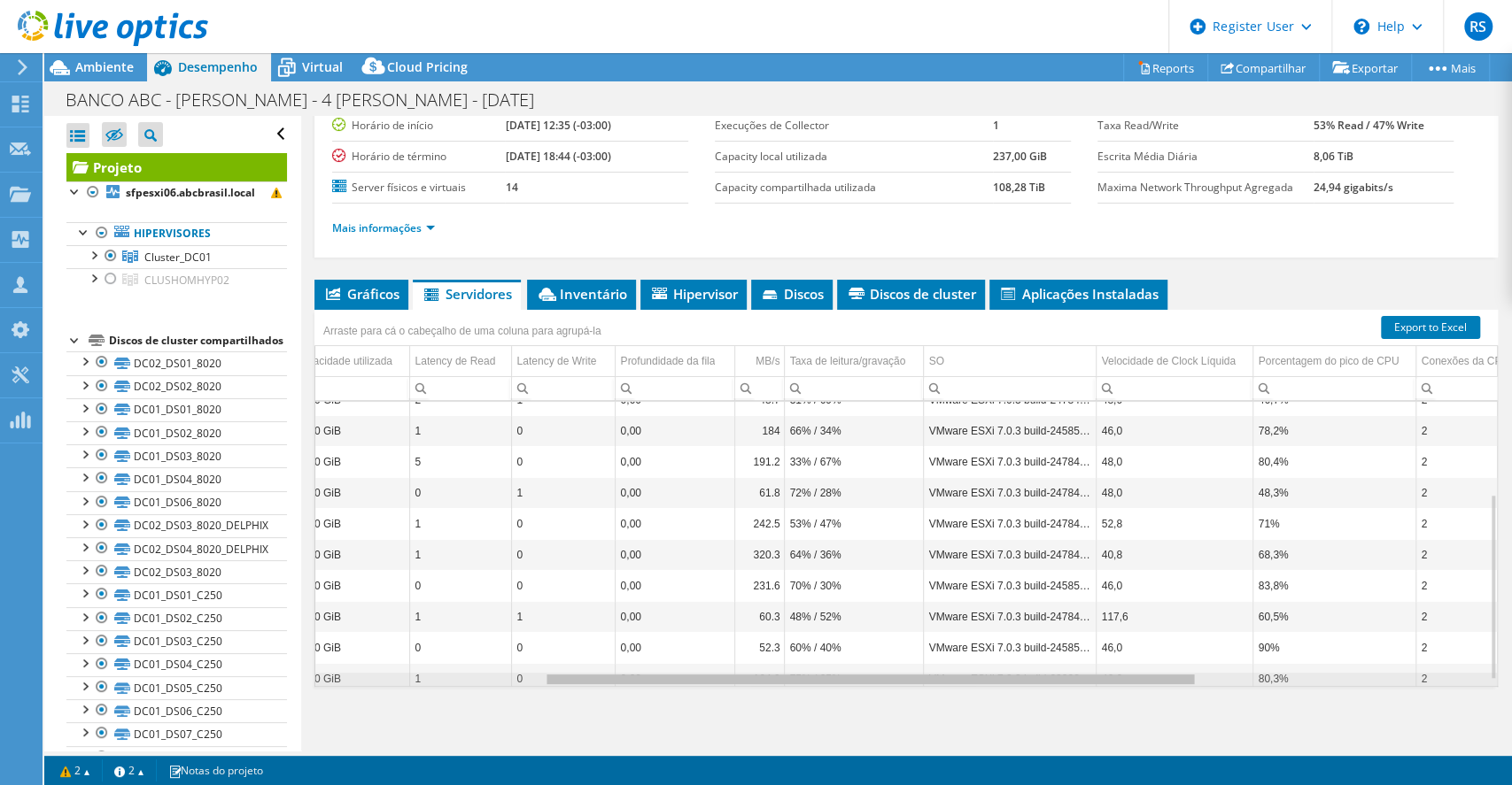
scroll to position [0, 415]
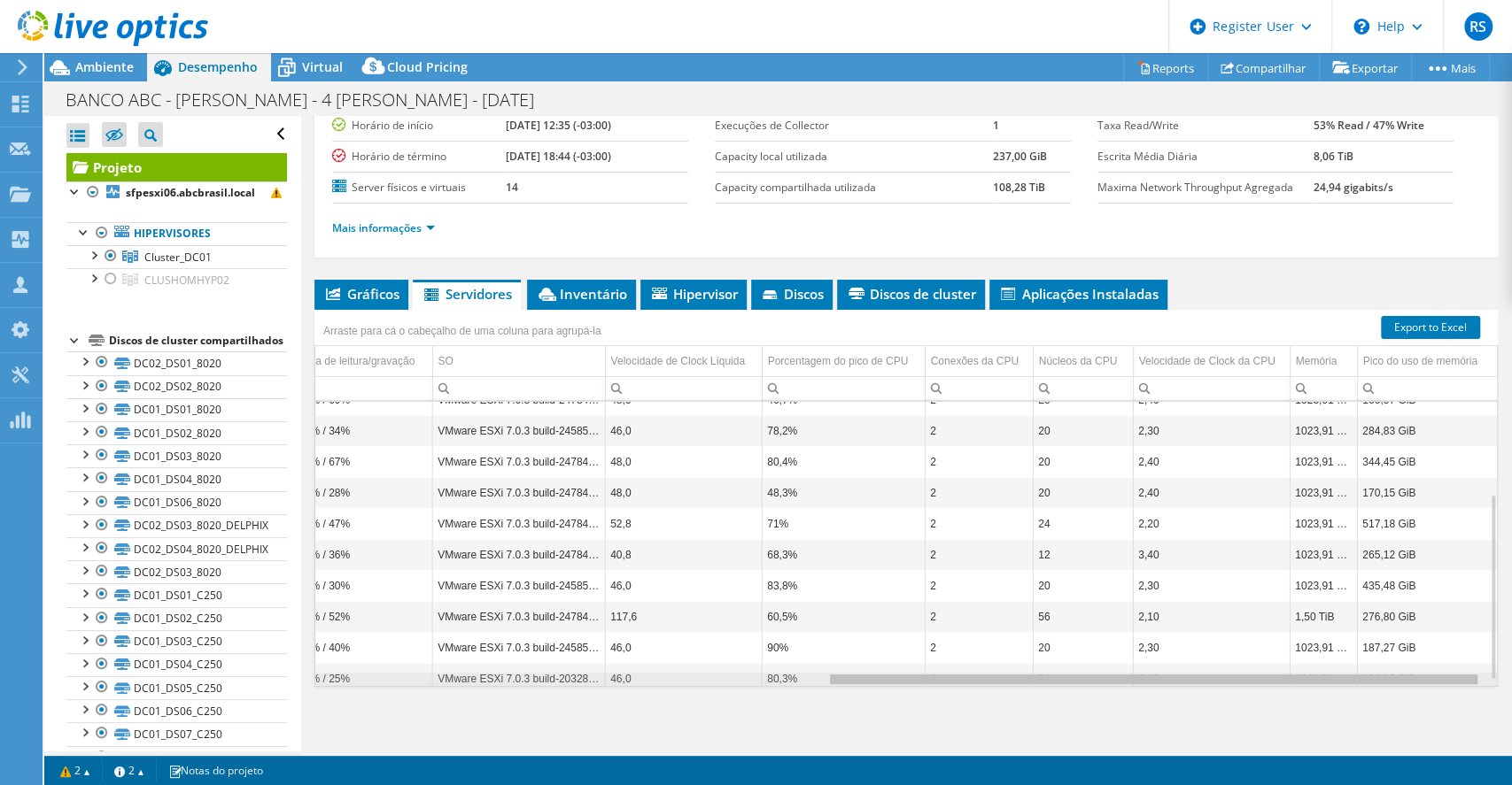
drag, startPoint x: 632, startPoint y: 681, endPoint x: 1177, endPoint y: 691, distance: 545.1
click at [1177, 691] on body "RS Usuário Dell [PERSON_NAME] [PERSON_NAME][EMAIL_ADDRESS][PERSON_NAME][DOMAIN_…" at bounding box center [756, 392] width 1512 height 785
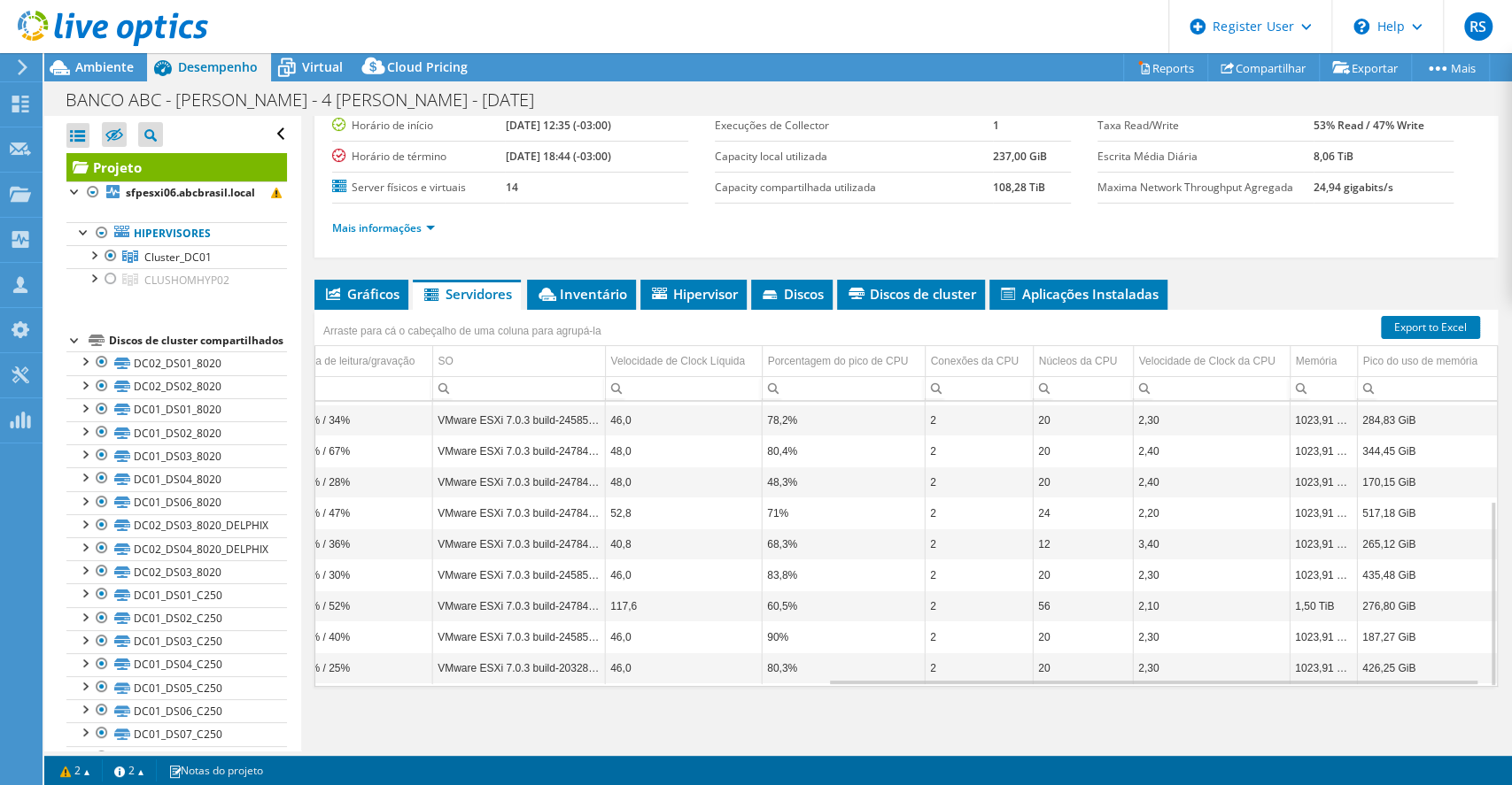
click at [1436, 324] on link "Export to Excel" at bounding box center [1430, 328] width 99 height 23
click at [571, 296] on span "Inventário" at bounding box center [581, 294] width 92 height 18
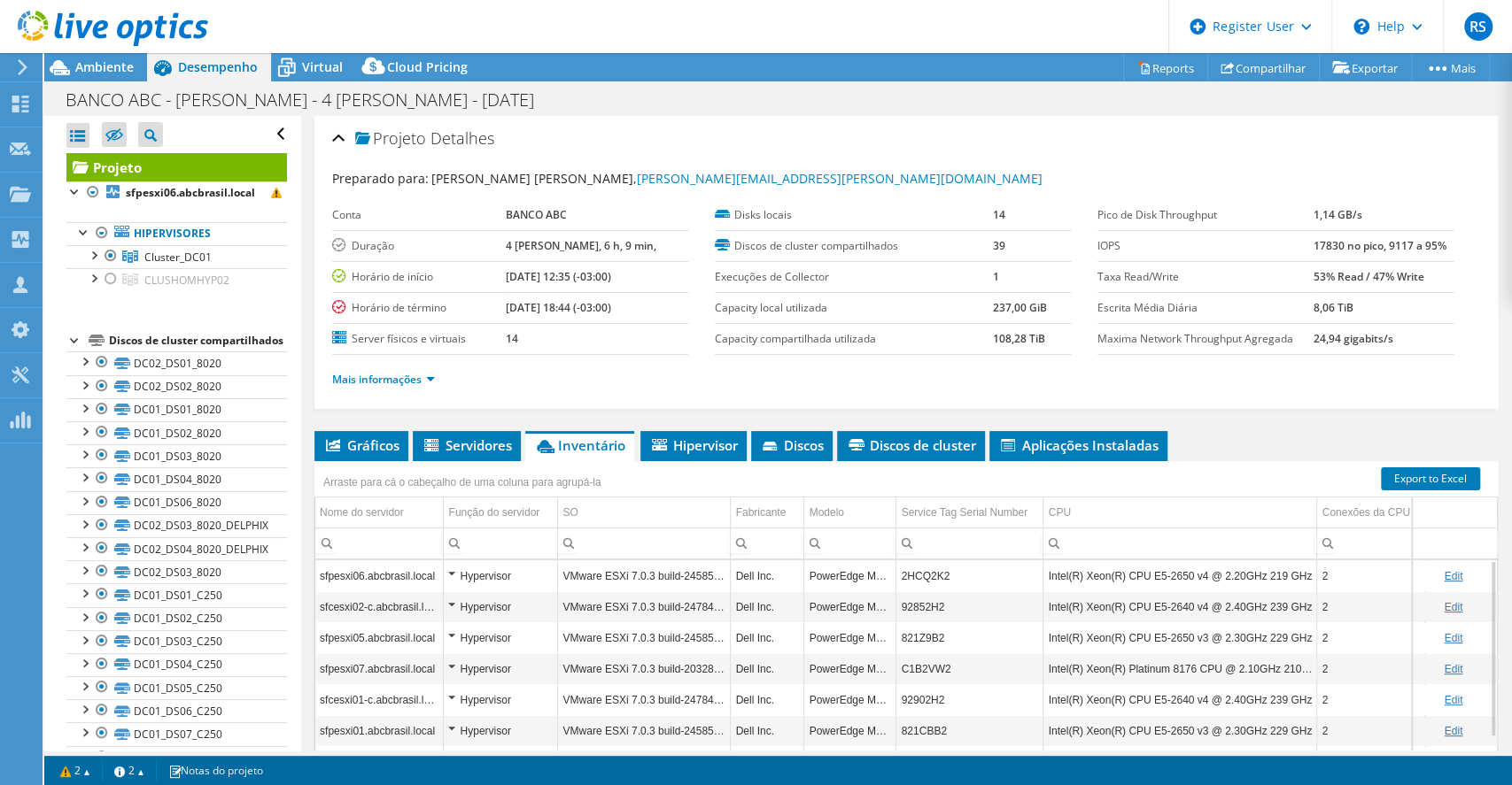
click at [99, 69] on span "Ambiente" at bounding box center [105, 67] width 59 height 17
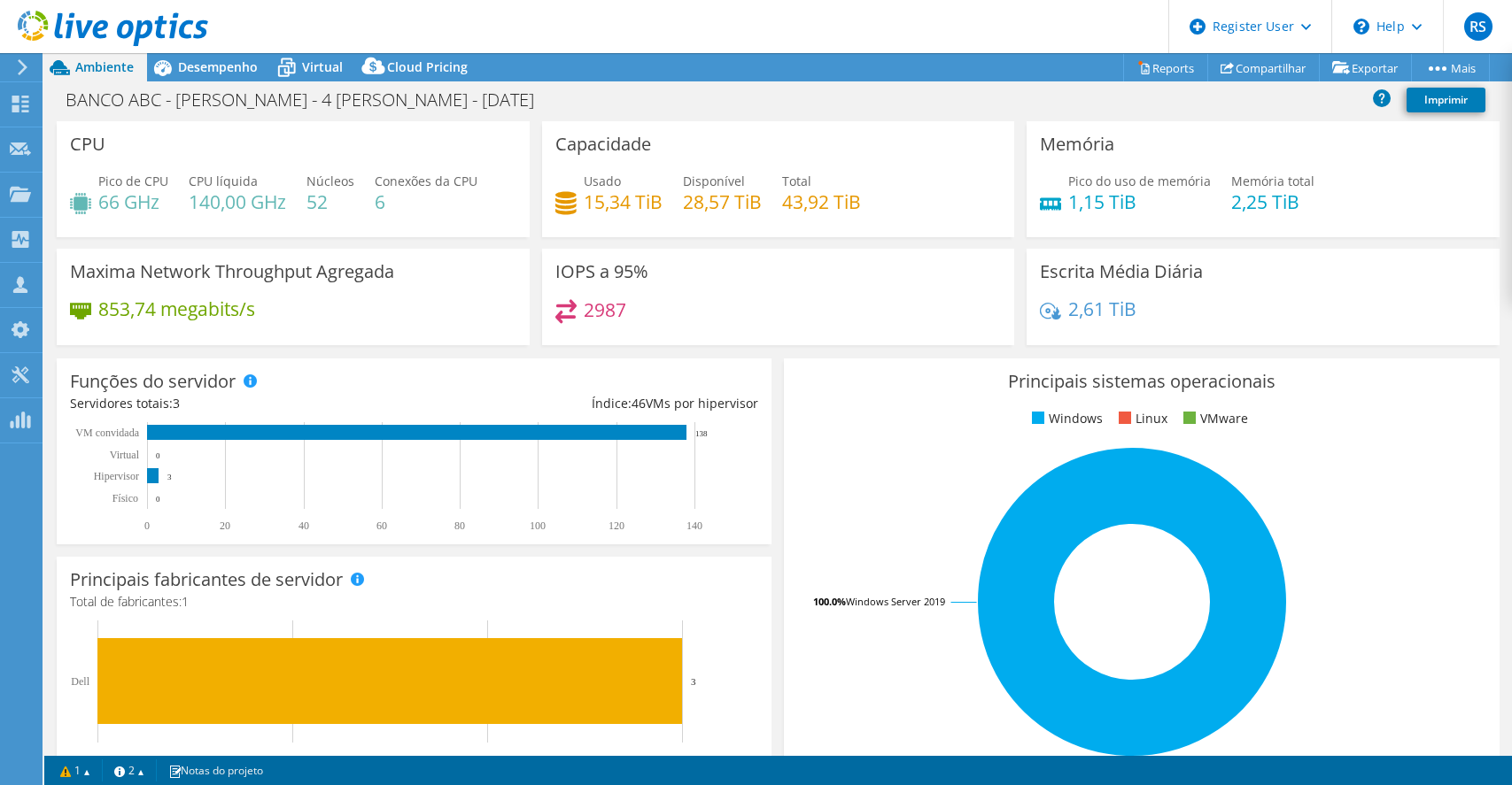
select select "USD"
